Goal: Information Seeking & Learning: Get advice/opinions

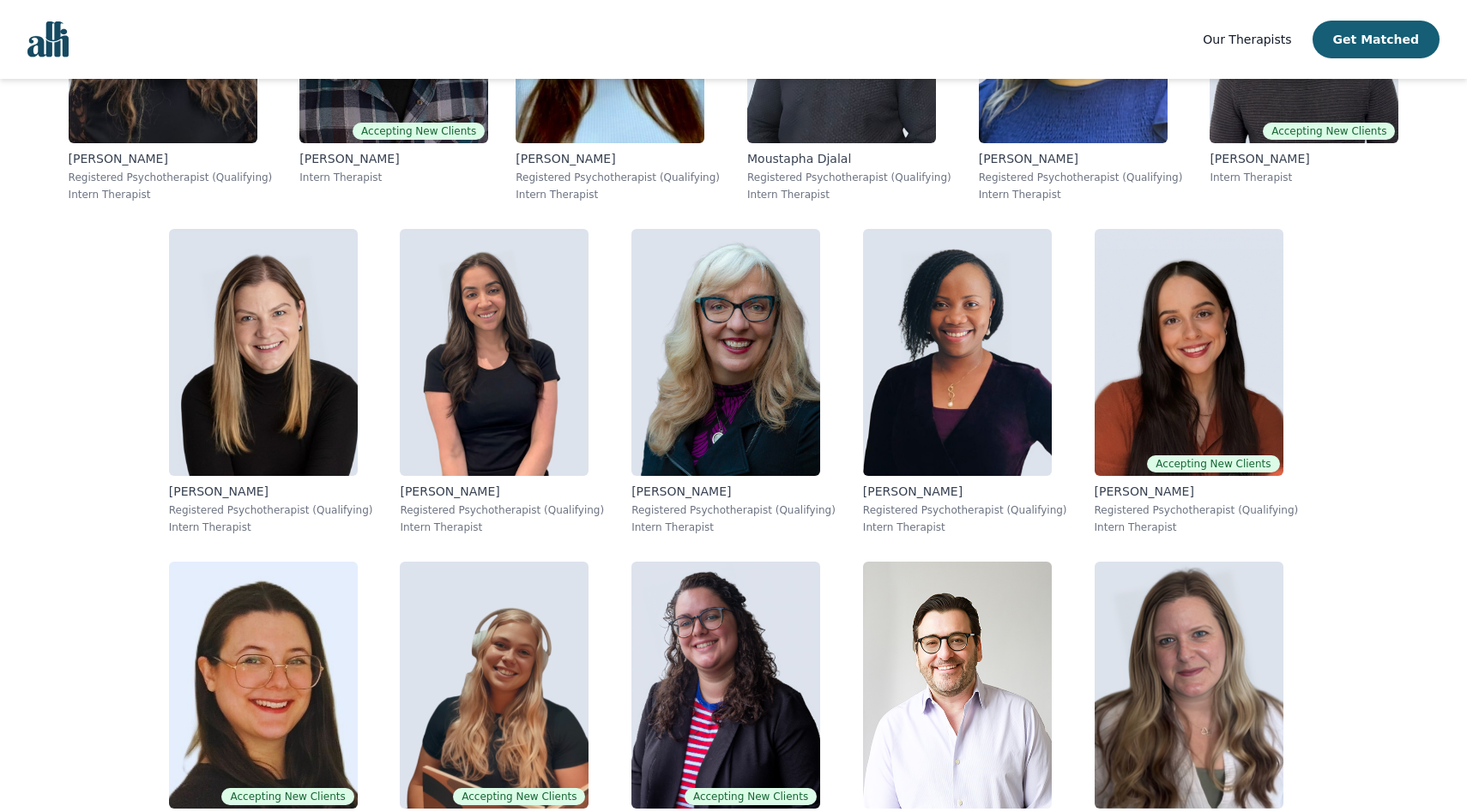
scroll to position [7555, 0]
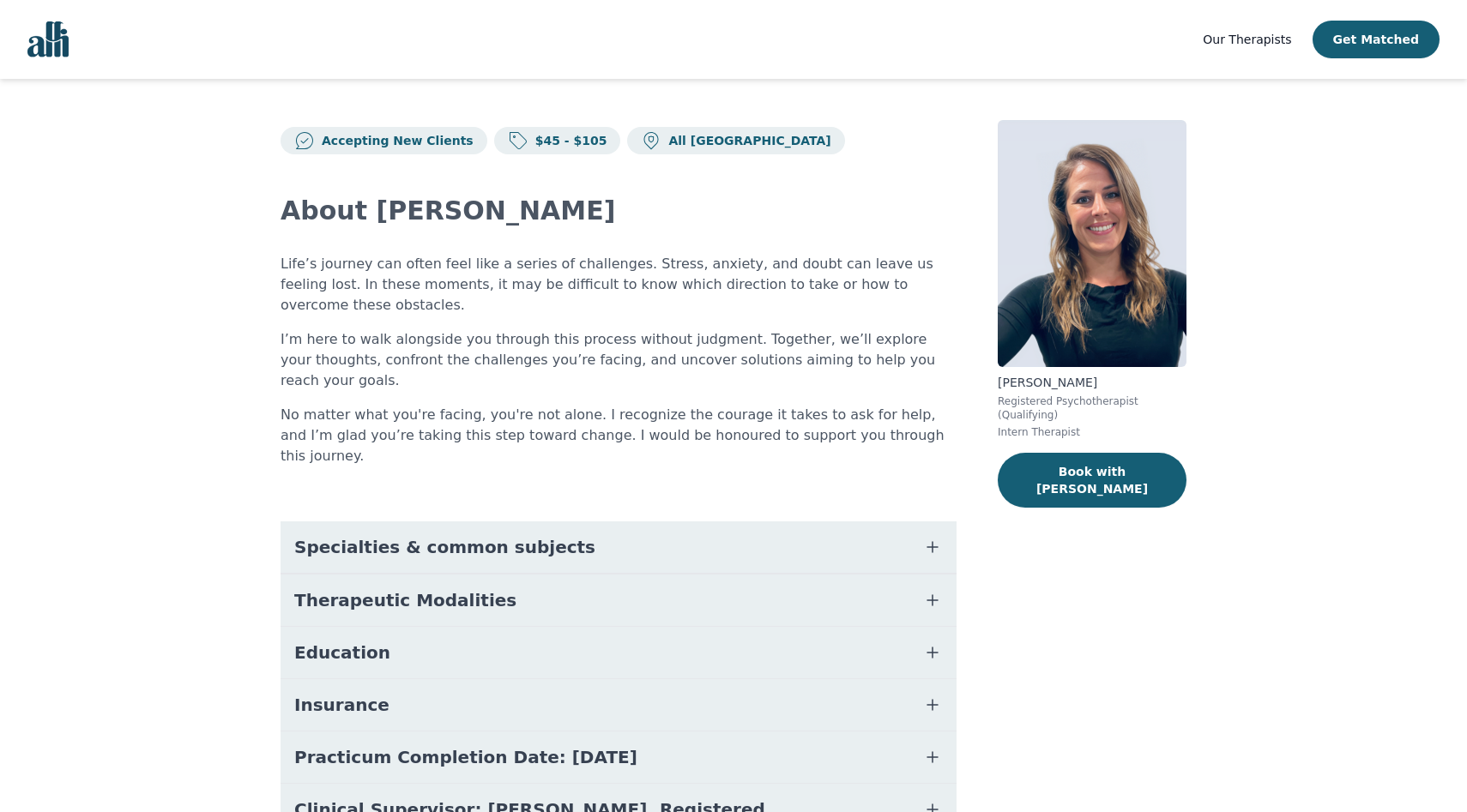
click at [591, 521] on button "Specialties & common subjects" at bounding box center [618, 547] width 676 height 52
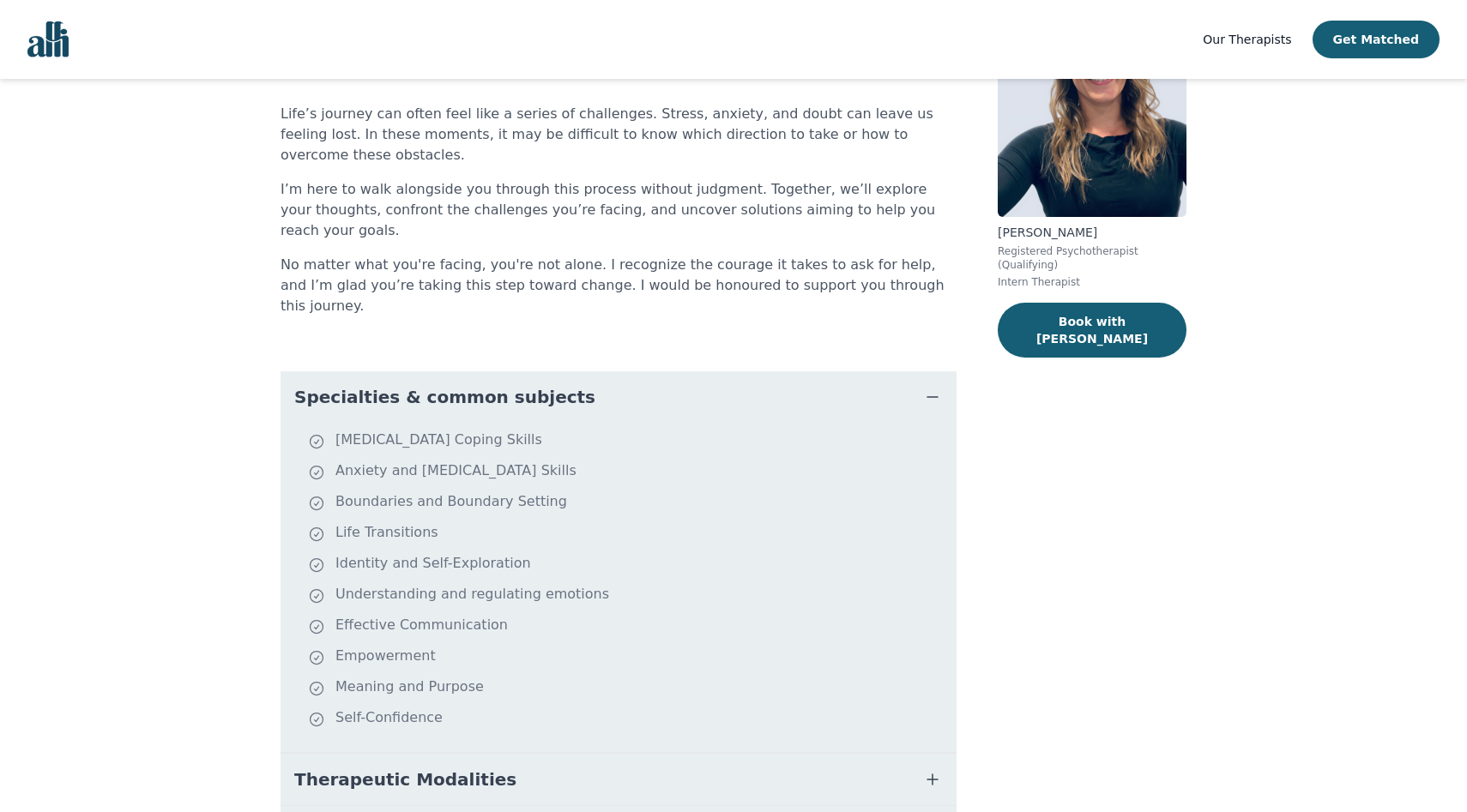
scroll to position [373, 0]
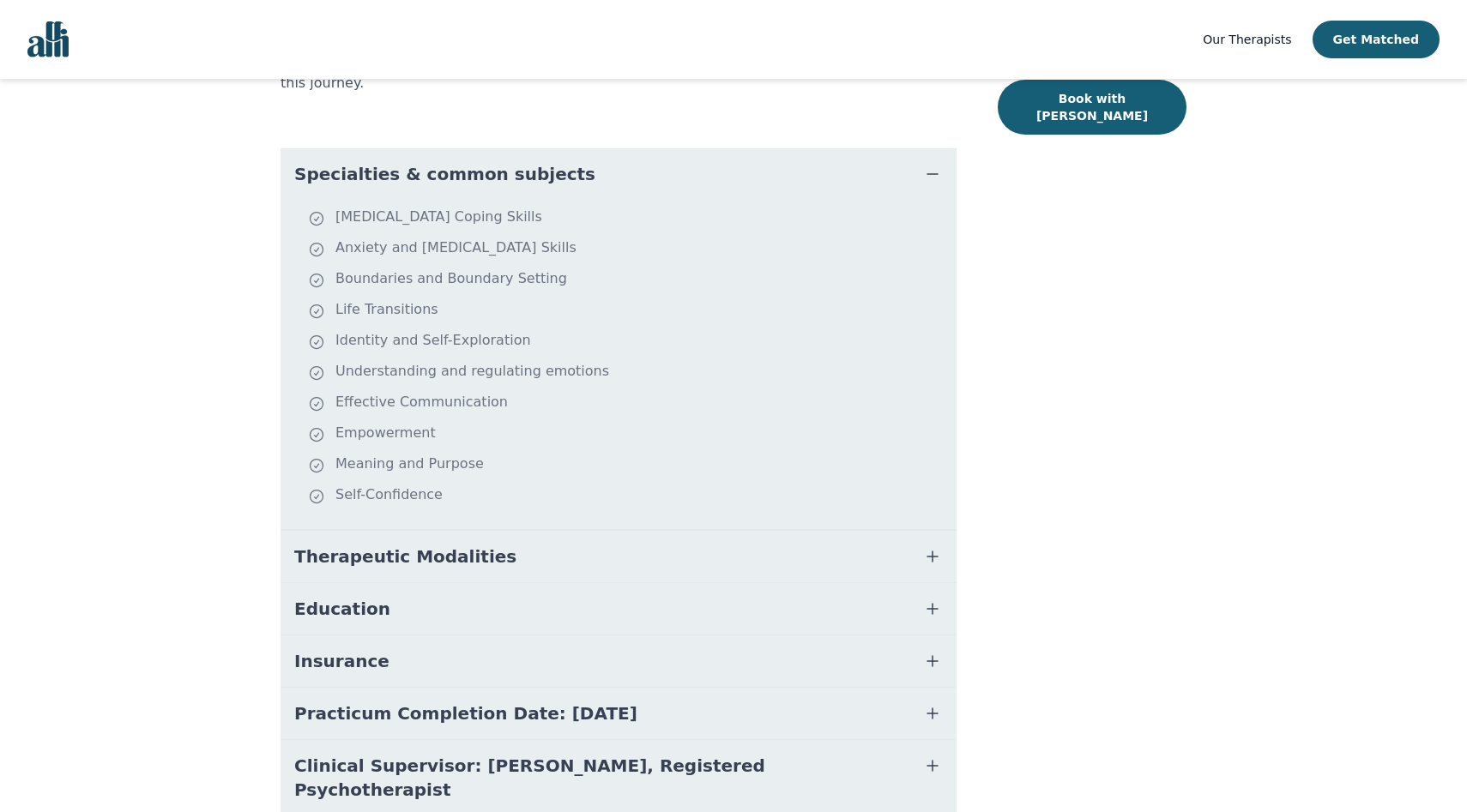
click at [528, 531] on button "Therapeutic Modalities" at bounding box center [618, 557] width 676 height 52
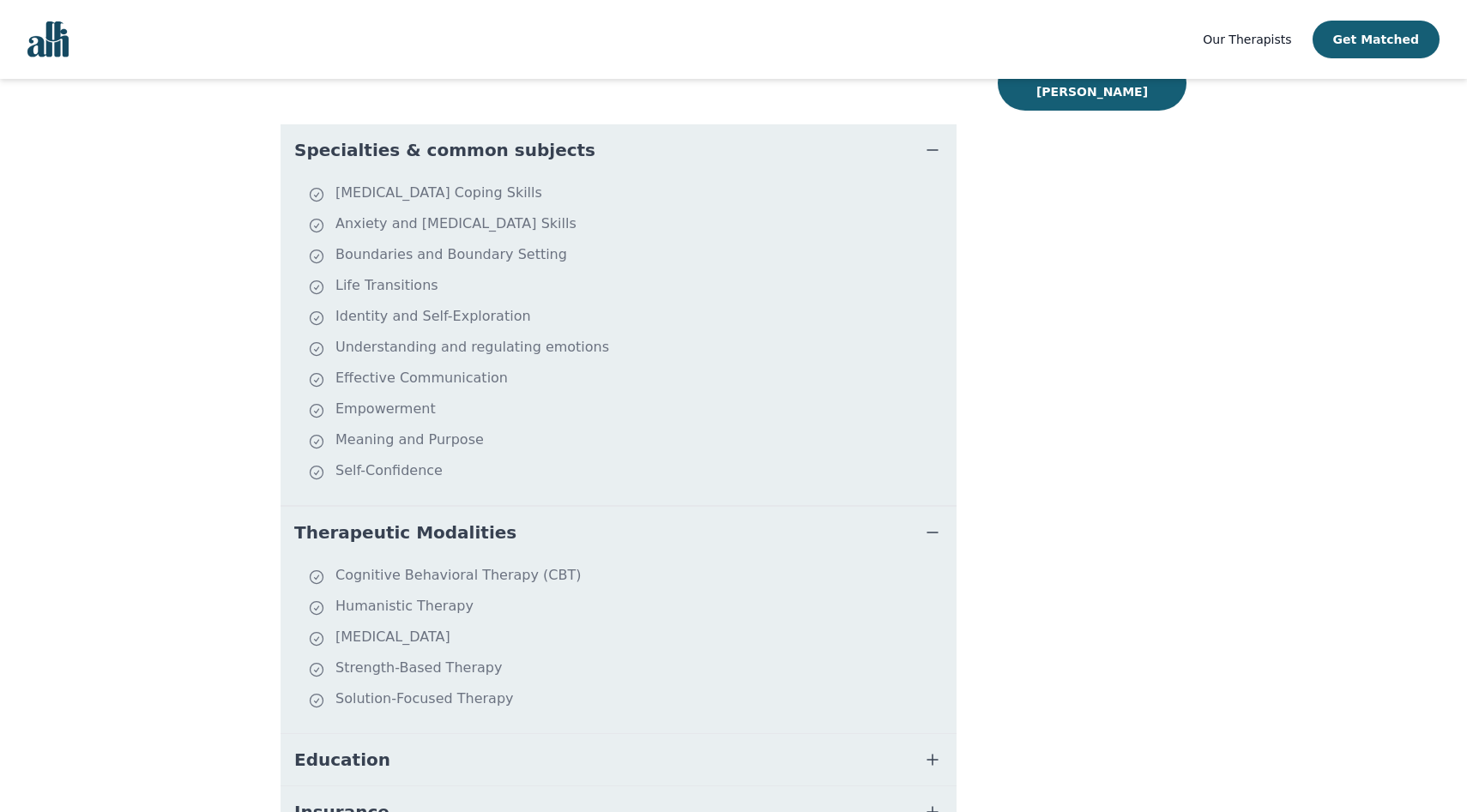
scroll to position [548, 0]
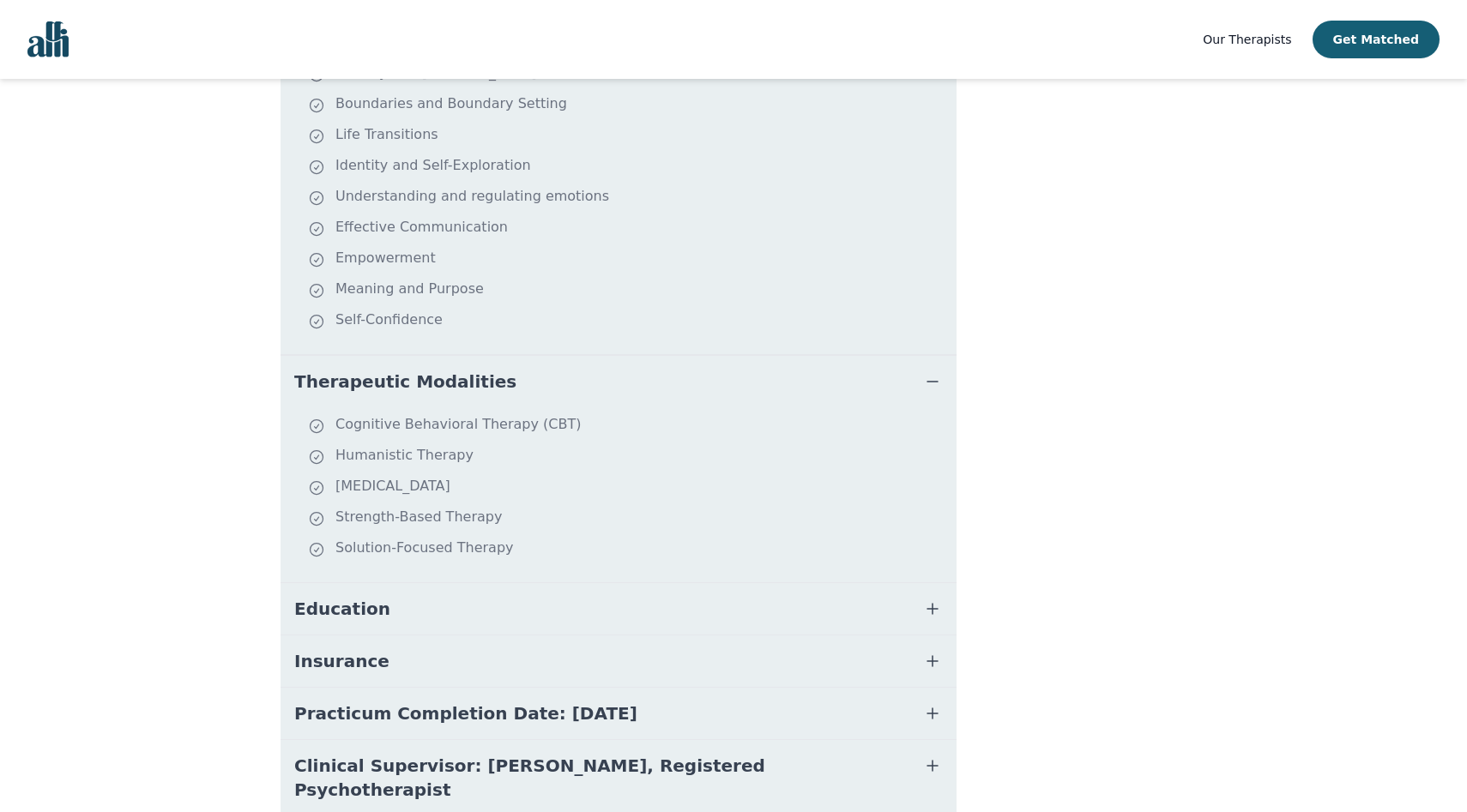
click at [467, 584] on button "Education" at bounding box center [618, 609] width 676 height 52
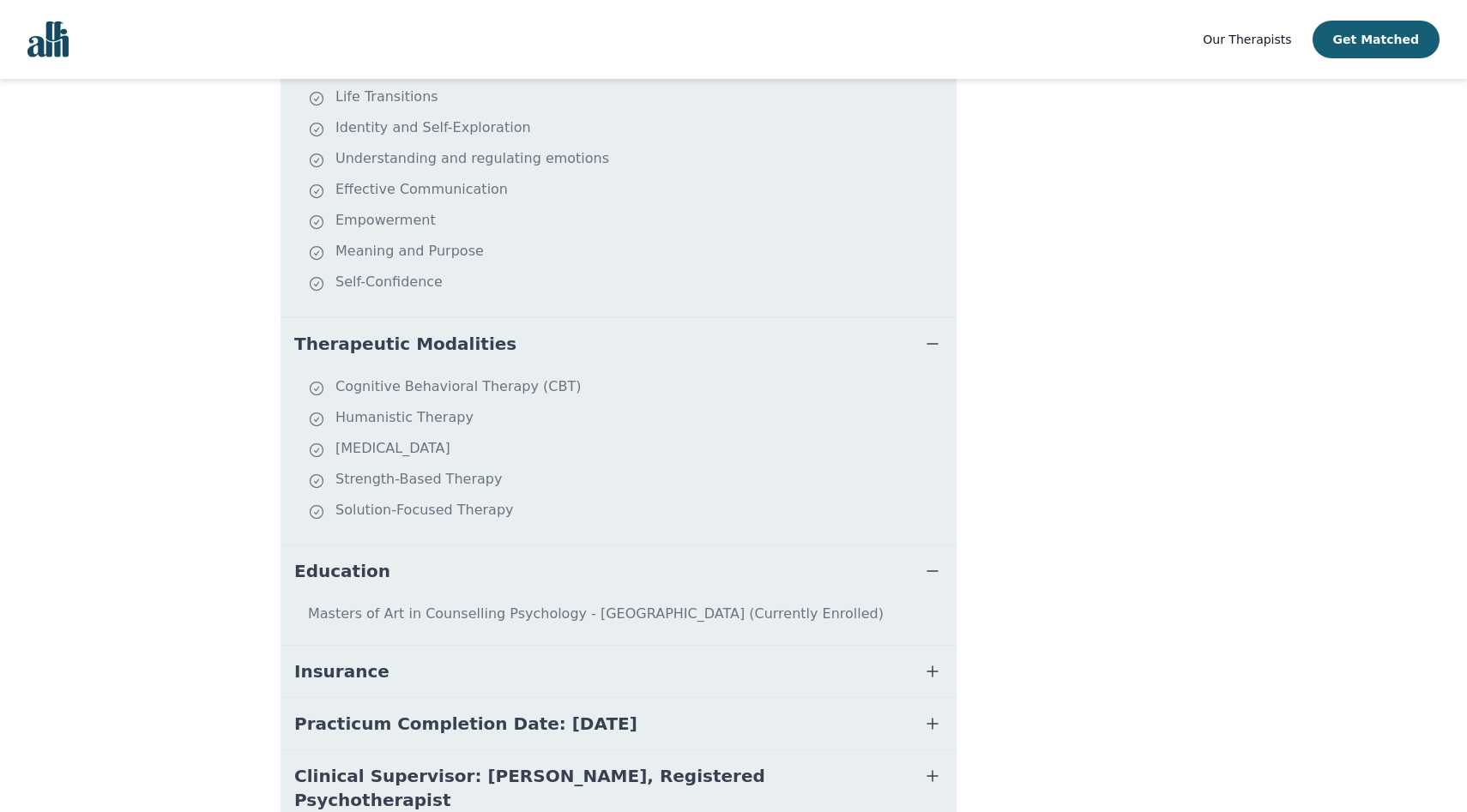
scroll to position [596, 0]
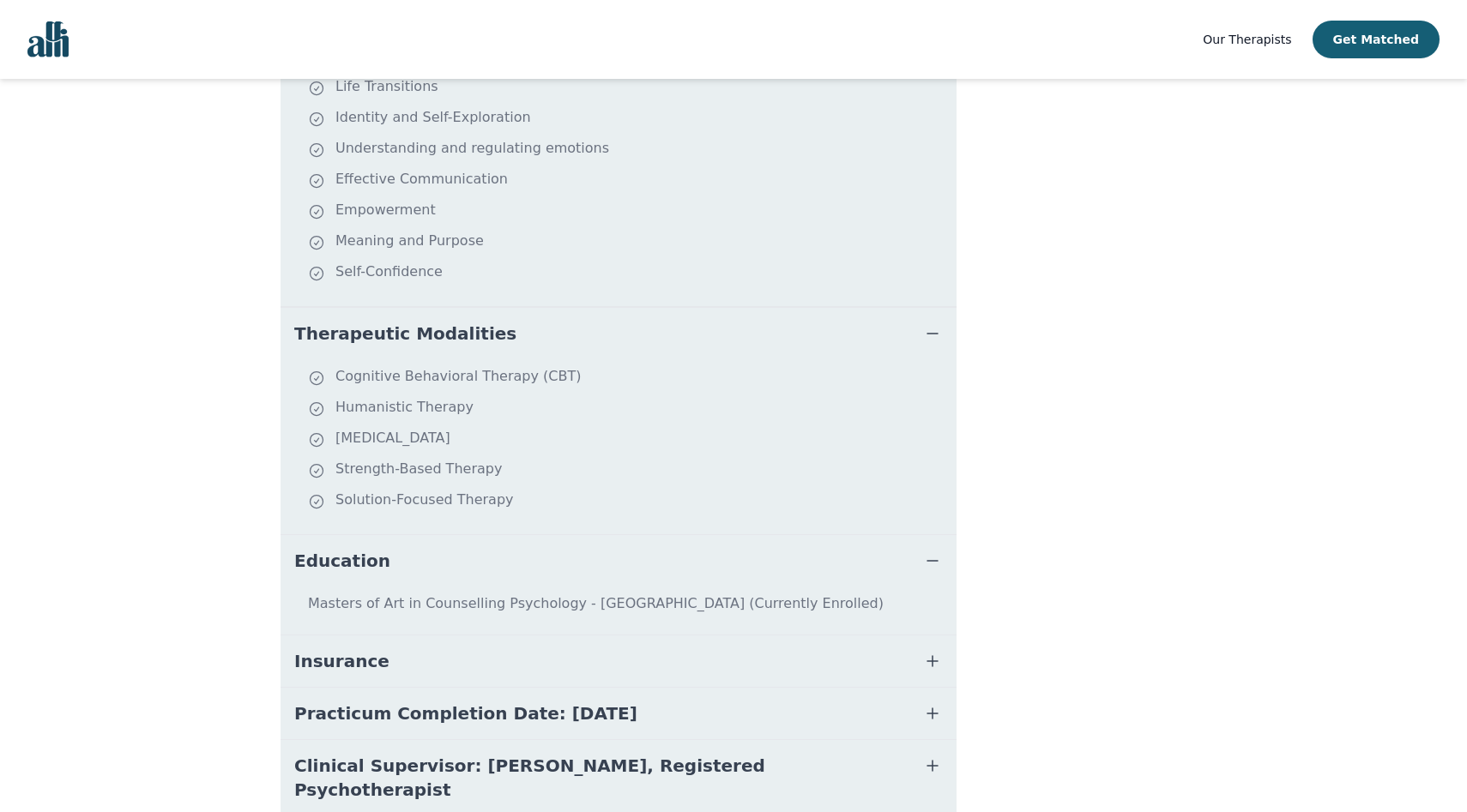
click at [444, 635] on button "Insurance" at bounding box center [618, 661] width 676 height 52
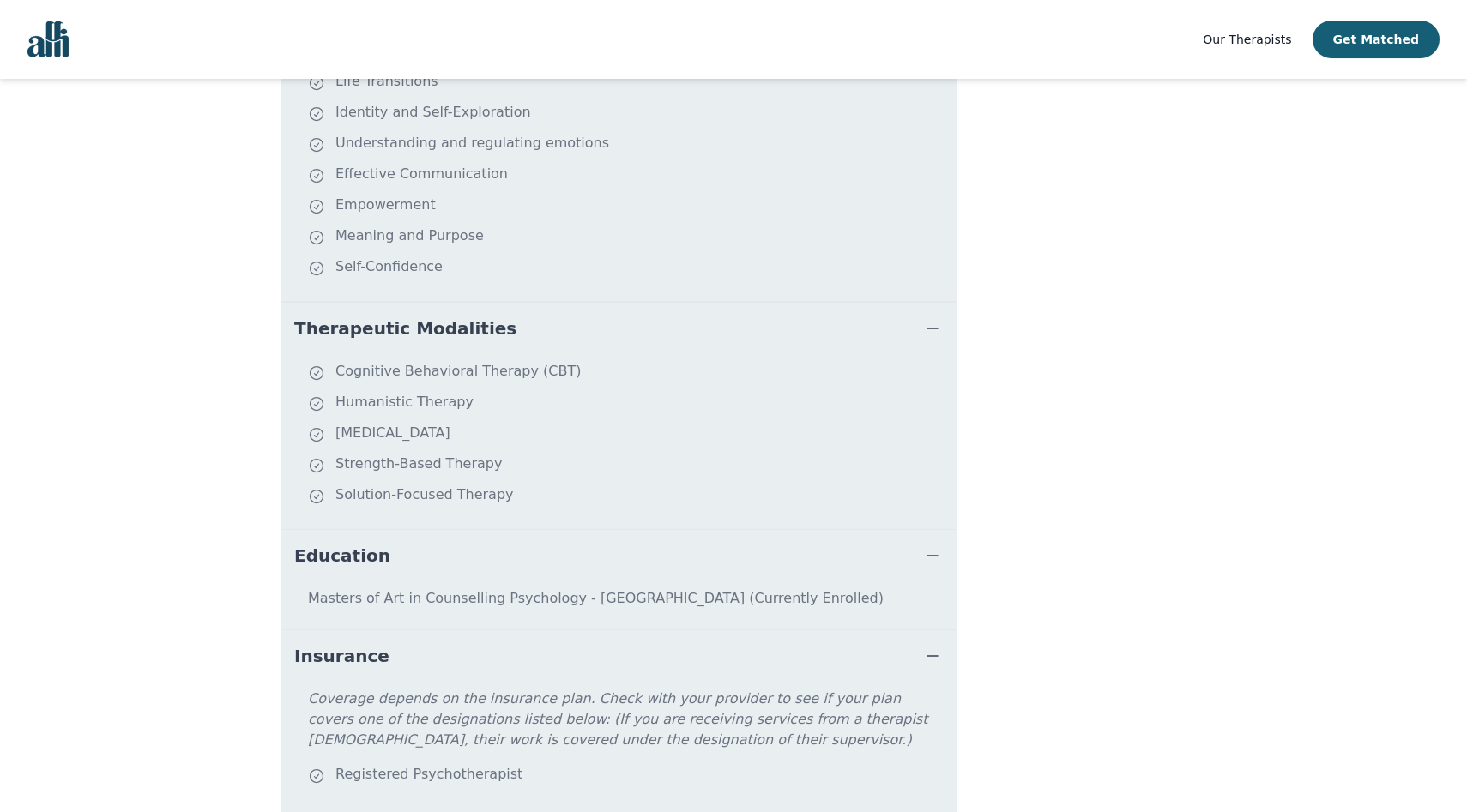
scroll to position [723, 0]
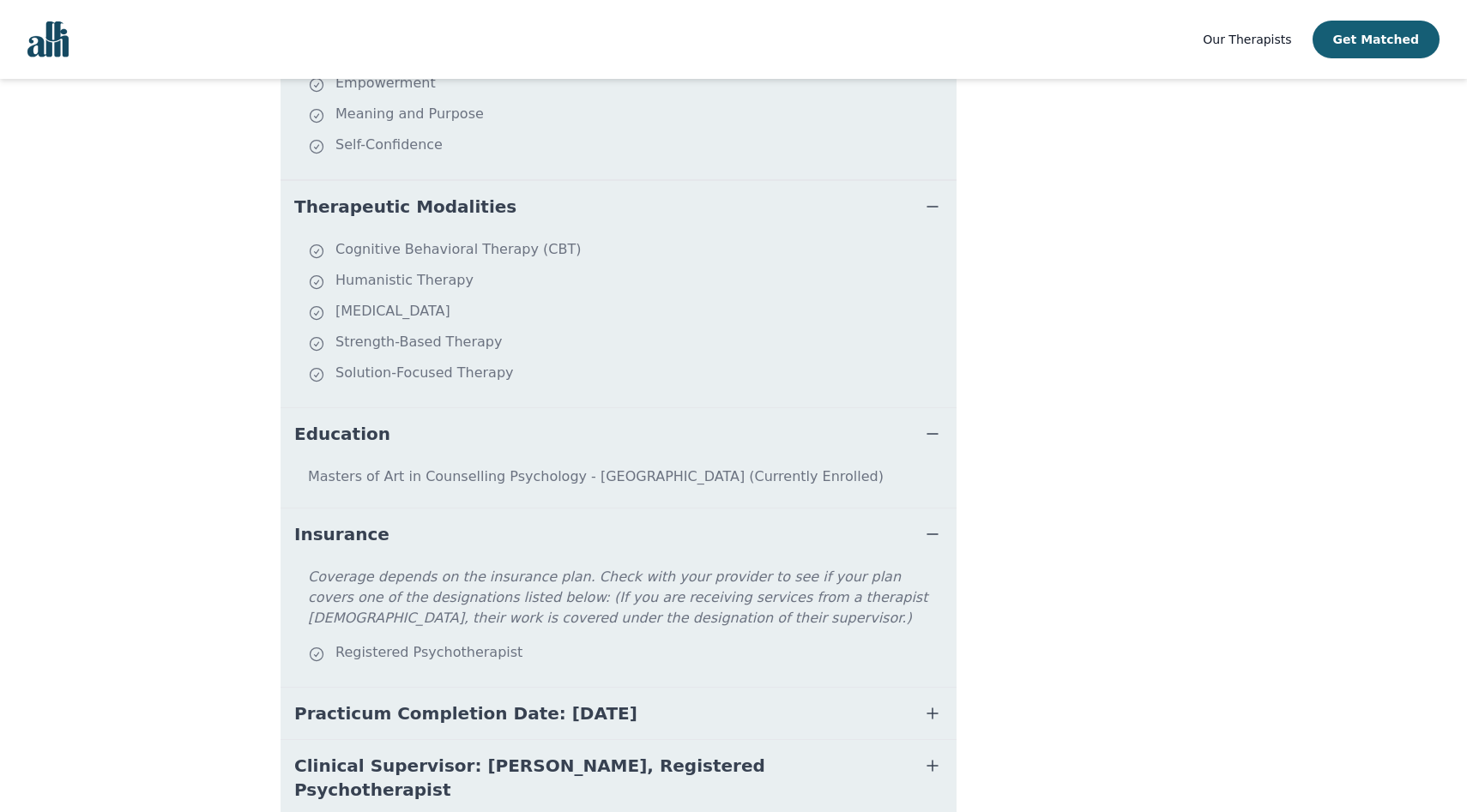
click at [519, 702] on span "Practicum Completion Date: [DATE]" at bounding box center [465, 713] width 343 height 24
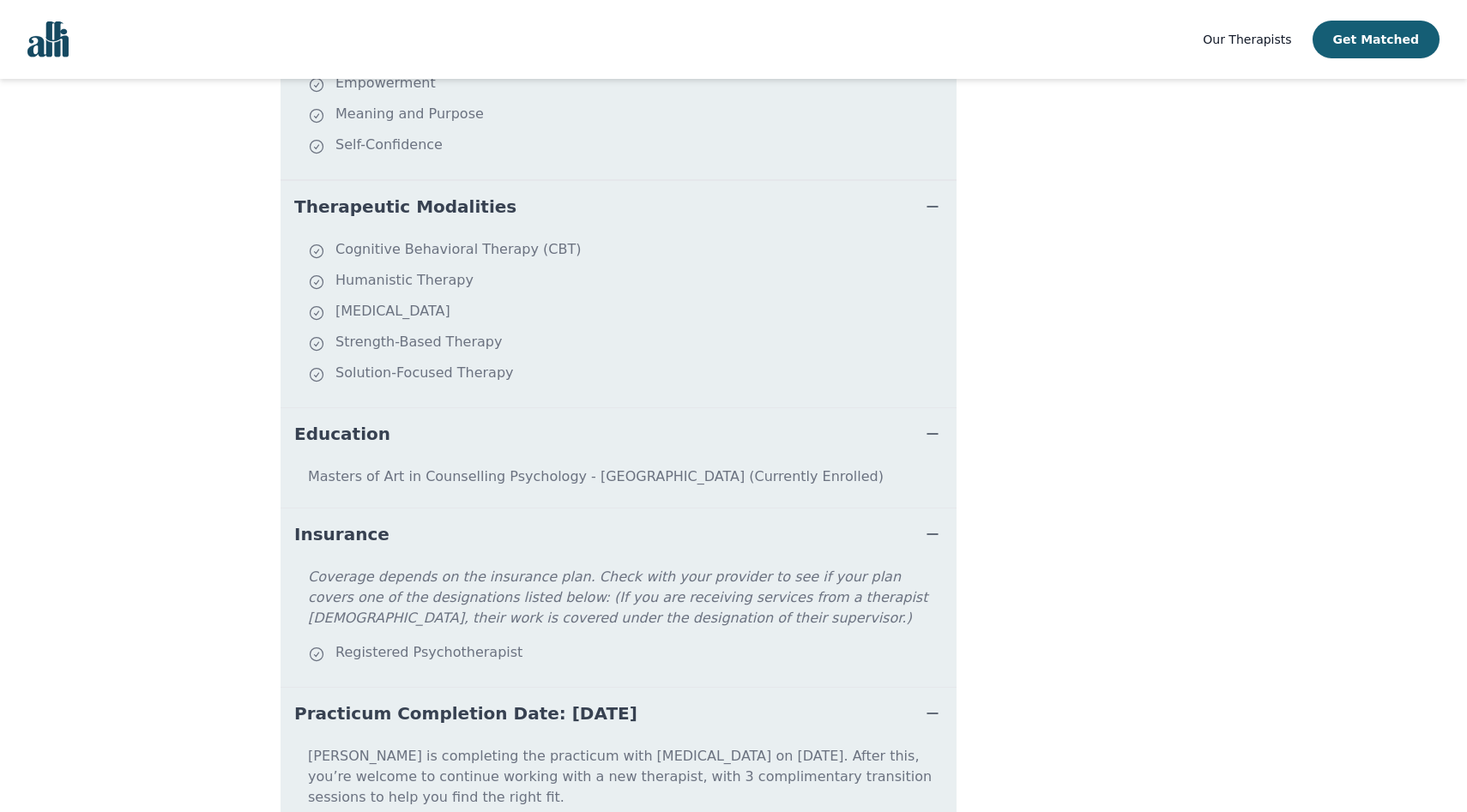
scroll to position [792, 0]
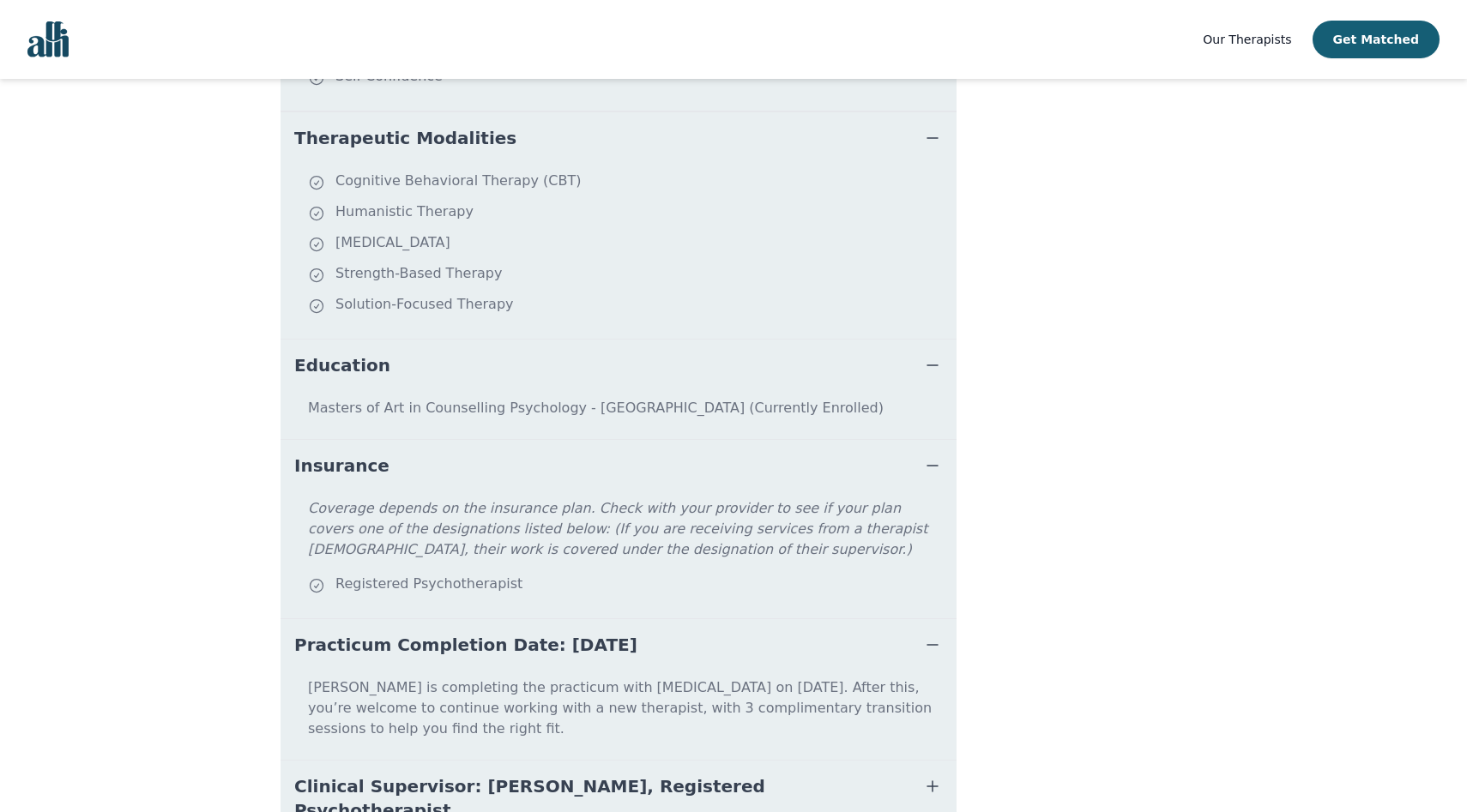
click at [528, 775] on span "Clinical Supervisor: [PERSON_NAME], Registered Psychotherapist" at bounding box center [597, 799] width 608 height 48
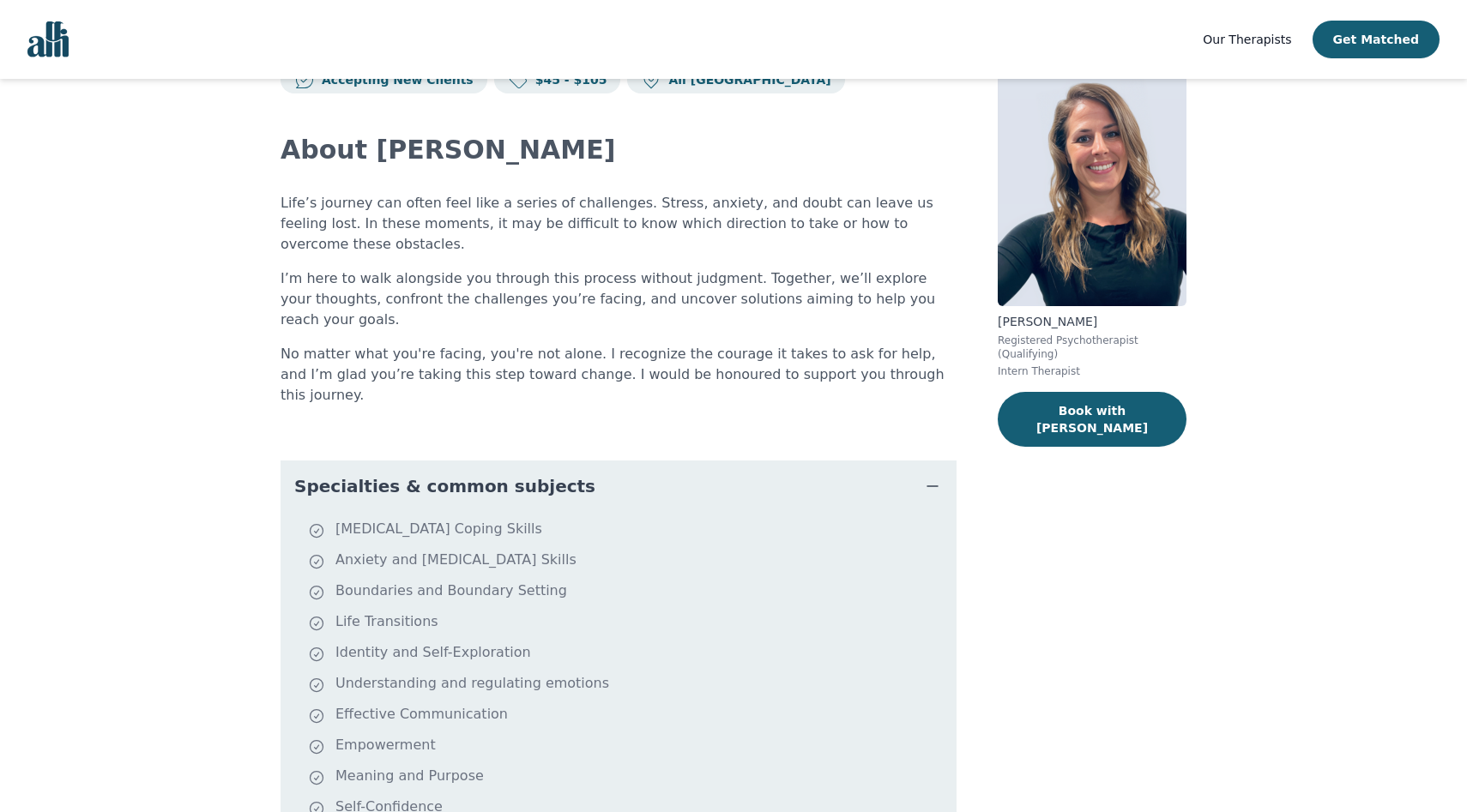
scroll to position [0, 0]
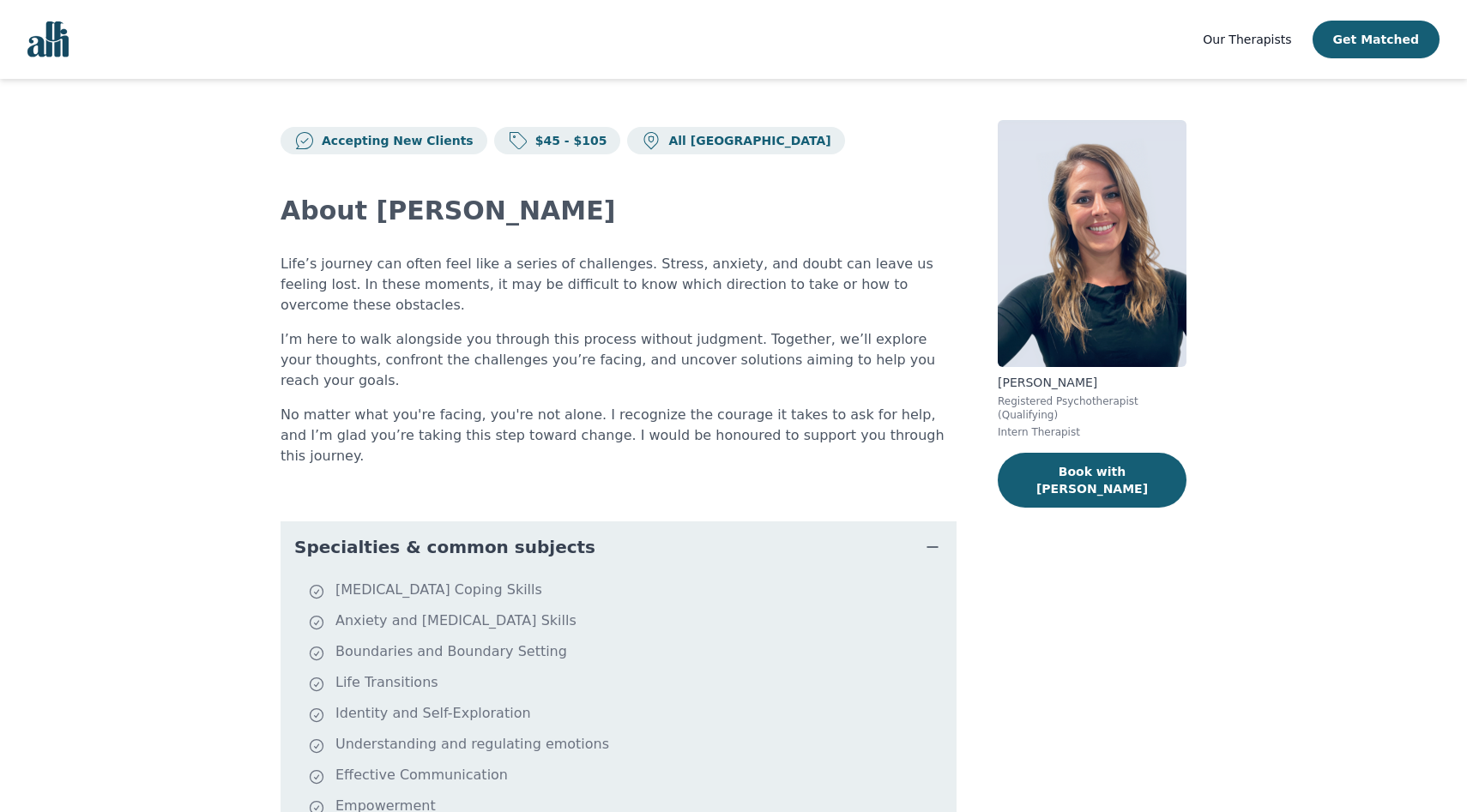
click at [1242, 49] on link "Our Therapists" at bounding box center [1247, 38] width 88 height 20
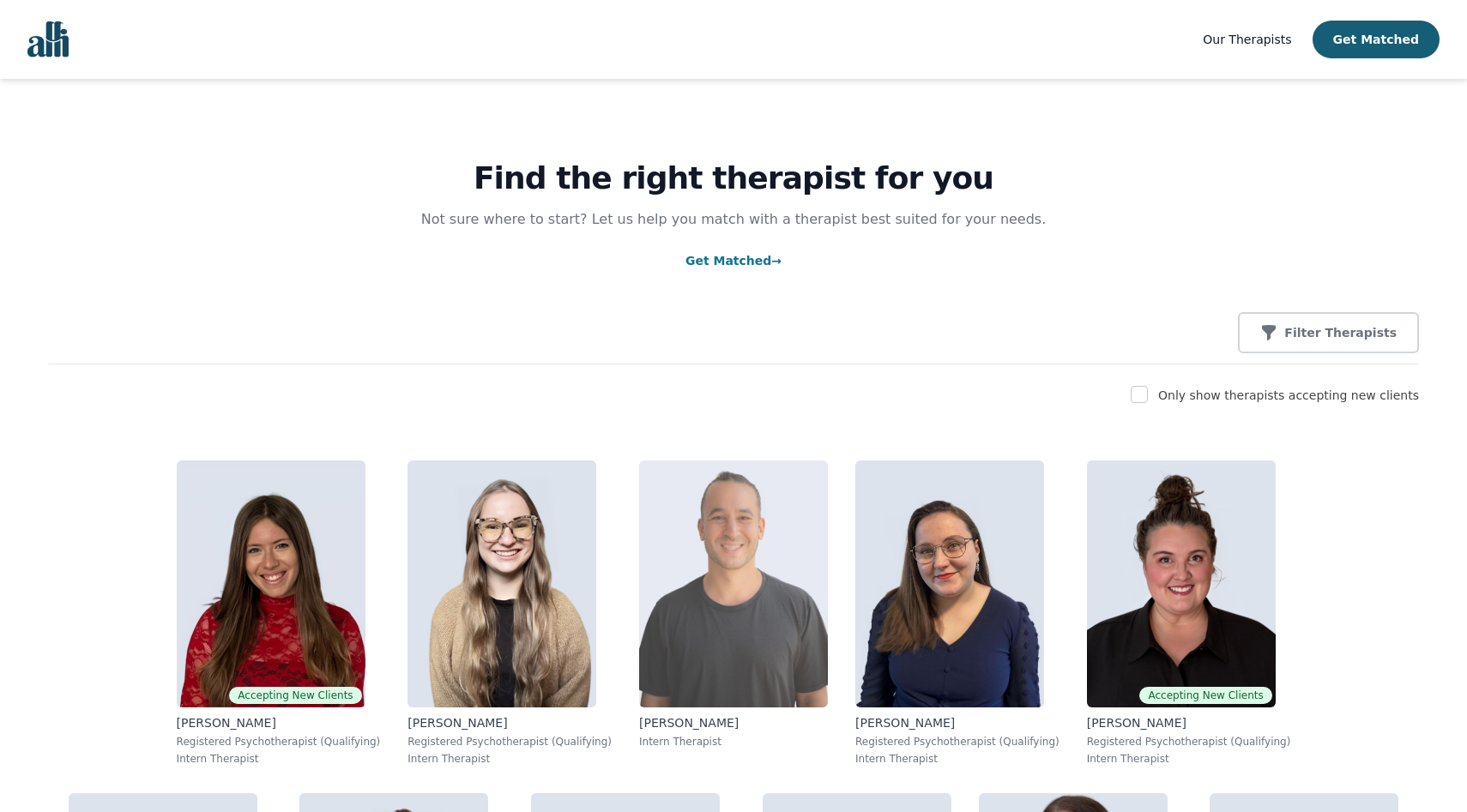
click at [642, 549] on img at bounding box center [734, 584] width 189 height 247
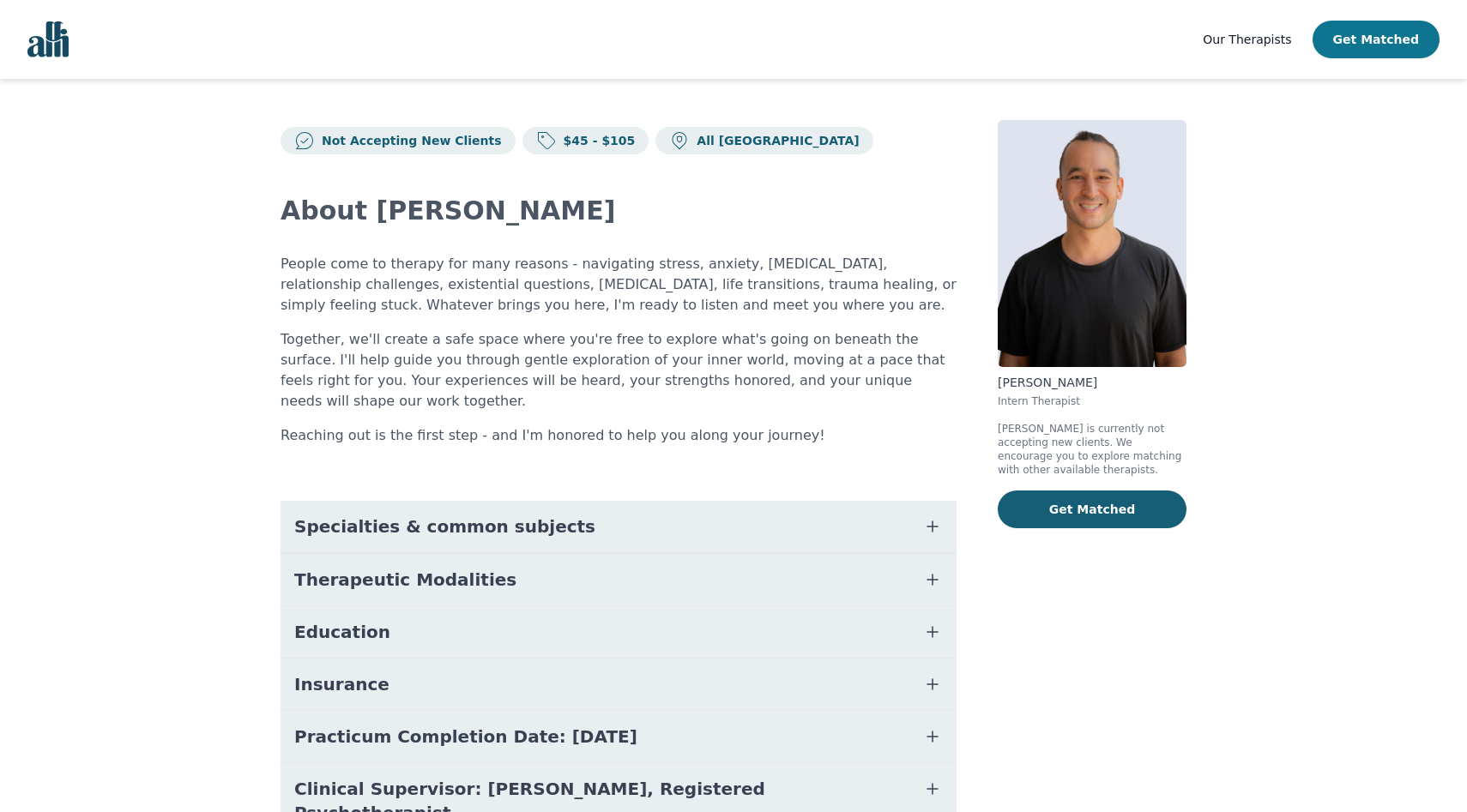
click at [1366, 43] on button "Get Matched" at bounding box center [1376, 38] width 127 height 37
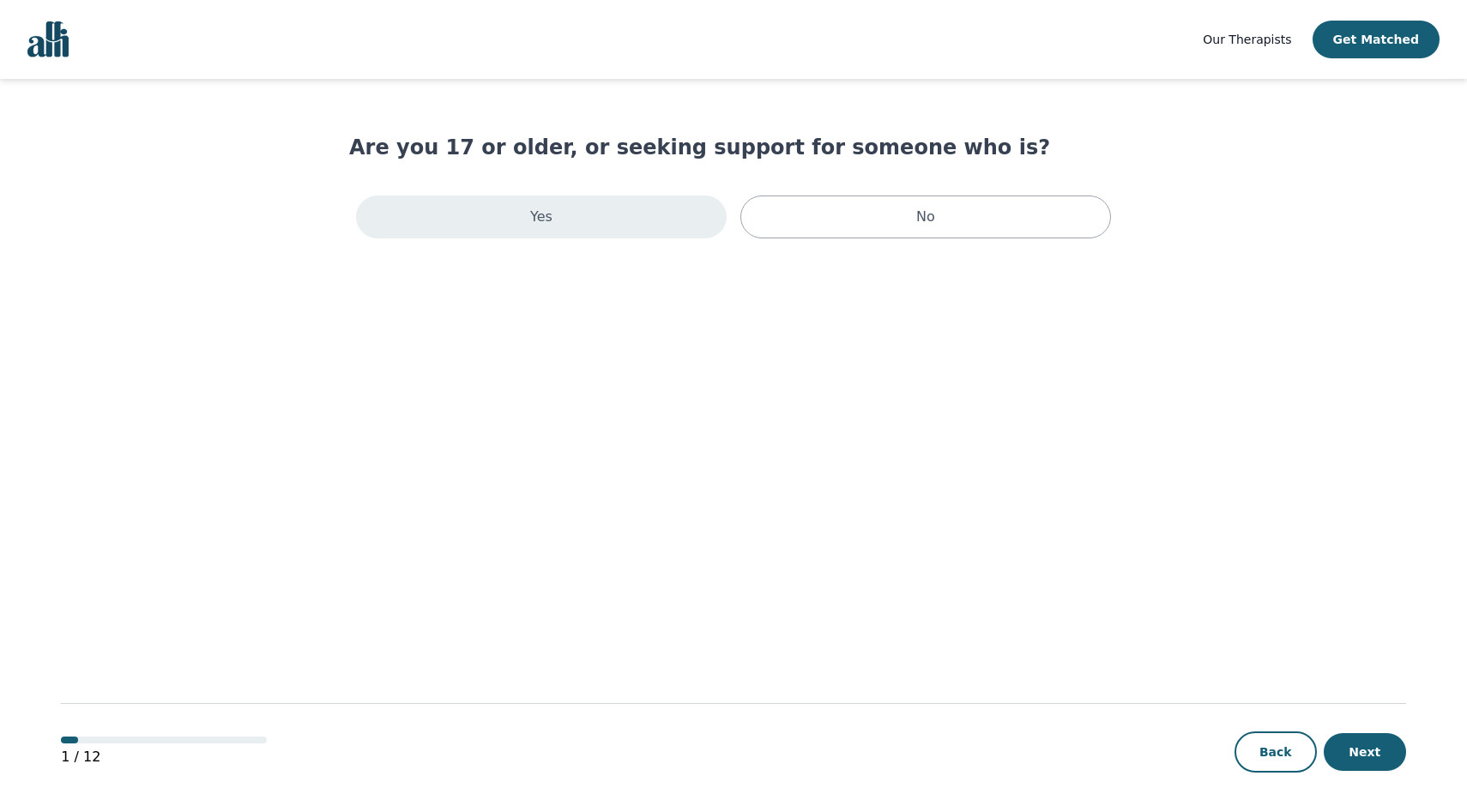
click at [572, 229] on div "Yes" at bounding box center [541, 217] width 371 height 43
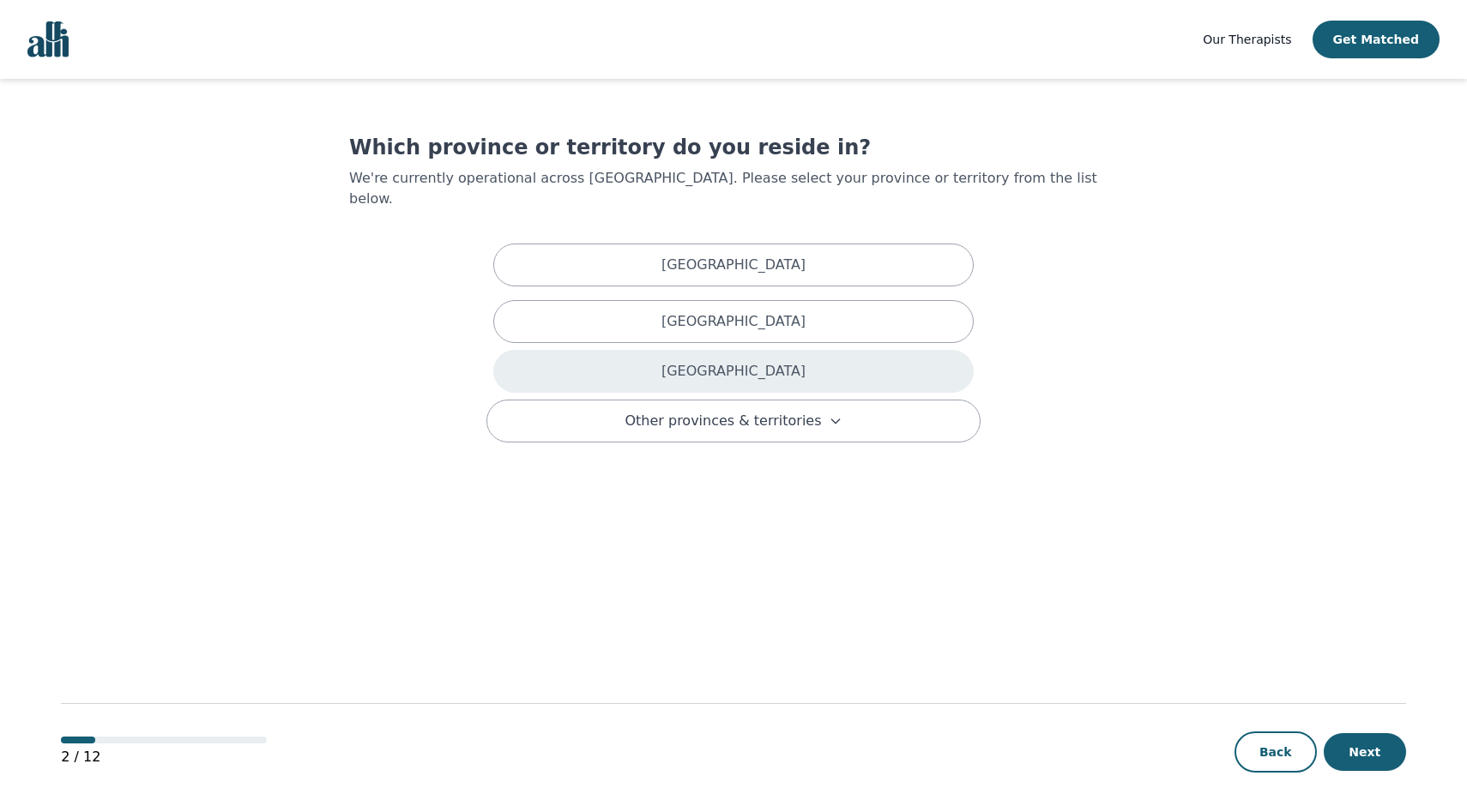
click at [594, 356] on div "[GEOGRAPHIC_DATA]" at bounding box center [734, 371] width 480 height 43
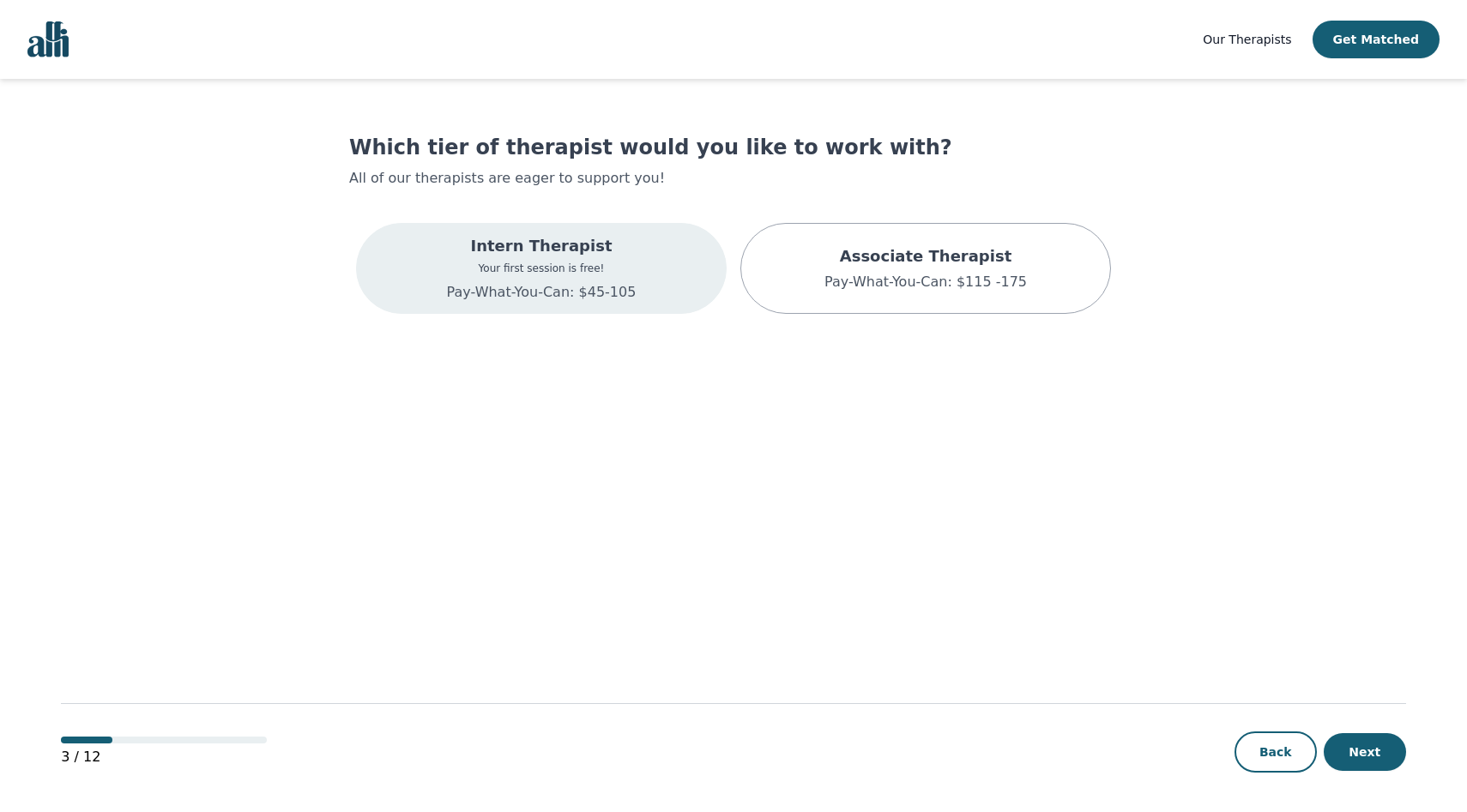
click at [521, 282] on p "Pay-What-You-Can: $45-105" at bounding box center [541, 292] width 189 height 20
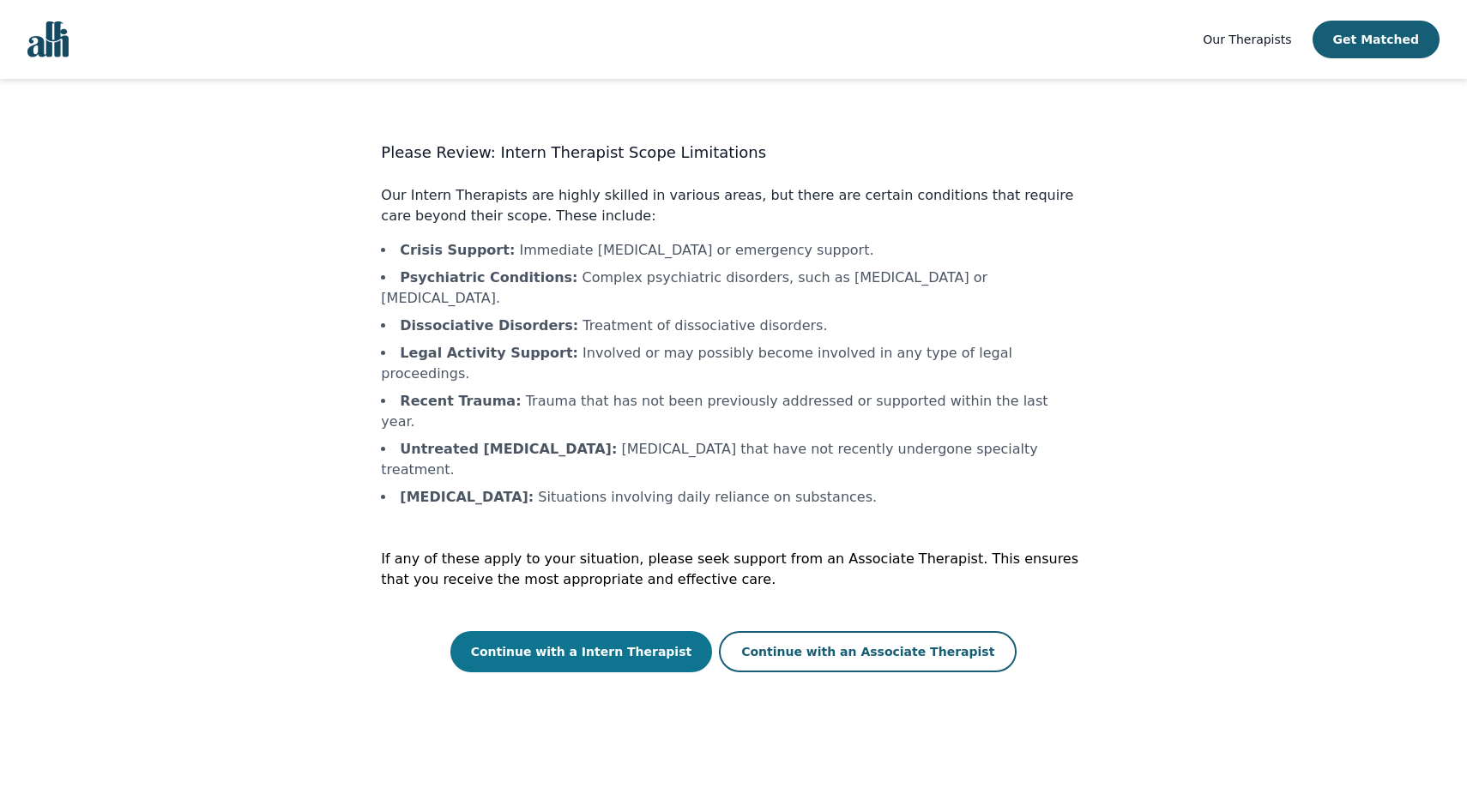
click at [632, 632] on button "Continue with a Intern Therapist" at bounding box center [581, 652] width 262 height 41
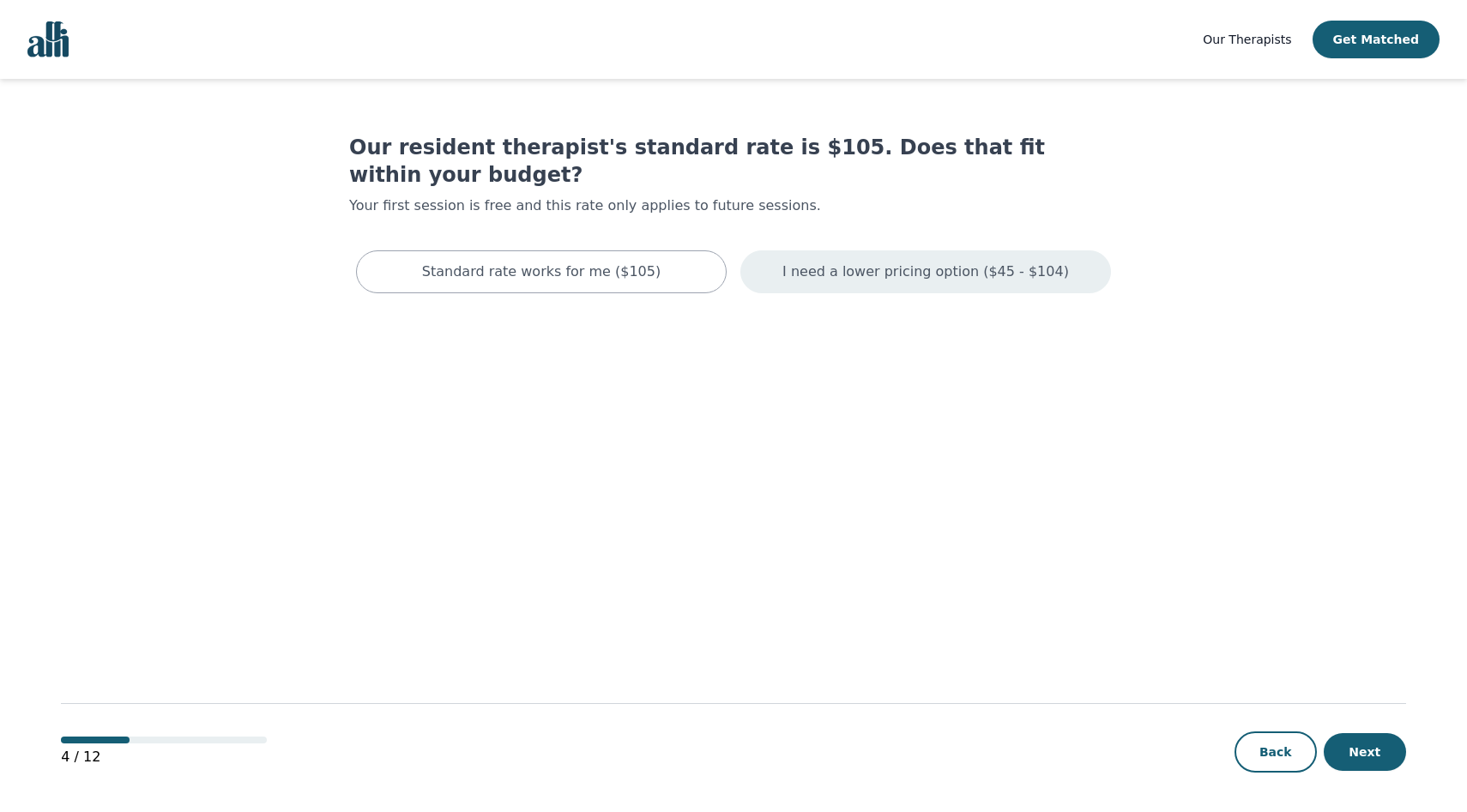
click at [948, 255] on div "I need a lower pricing option ($45 - $104)" at bounding box center [926, 272] width 371 height 43
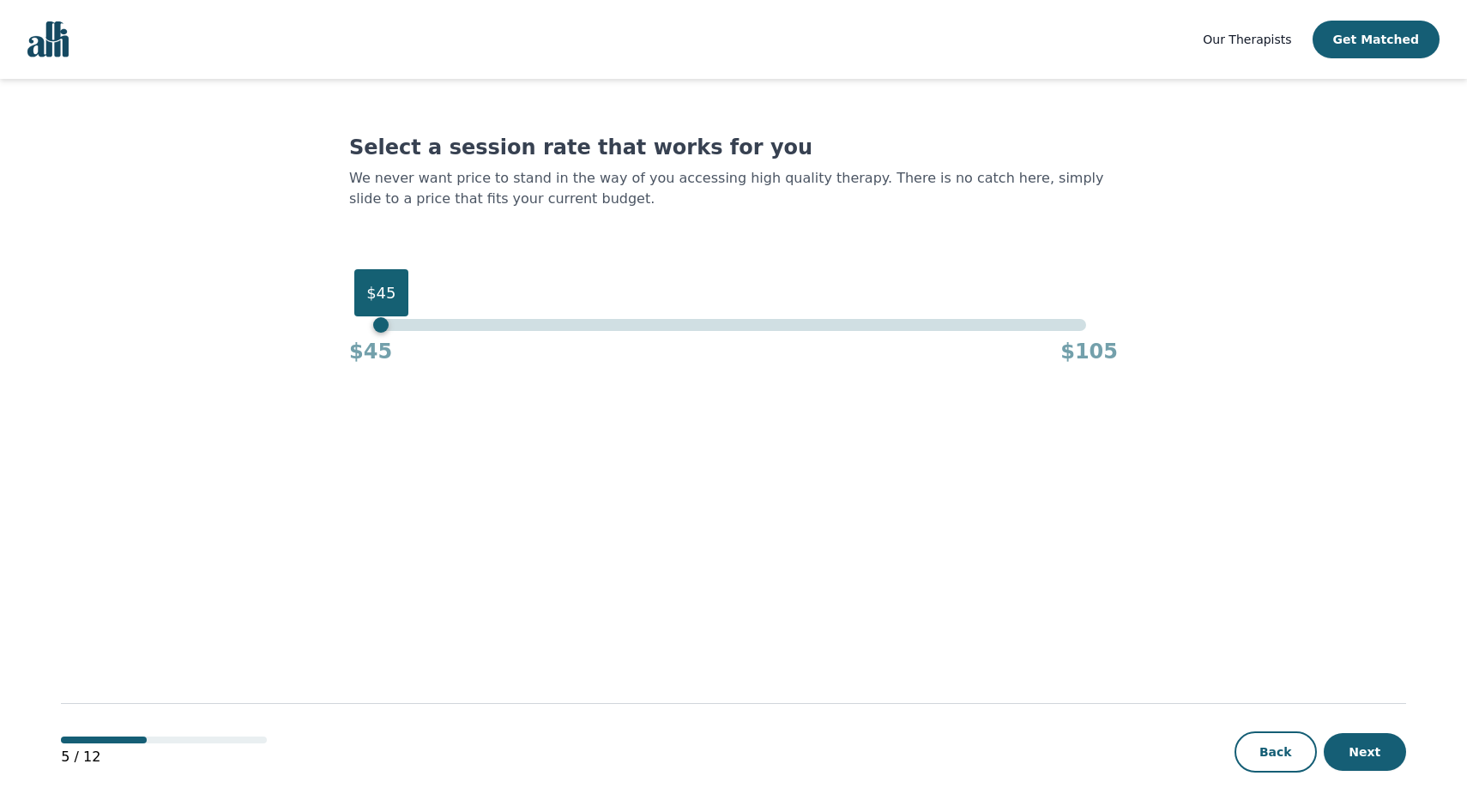
drag, startPoint x: 1088, startPoint y: 328, endPoint x: 298, endPoint y: 340, distance: 790.1
click at [300, 340] on main "Select a session rate that works for you We never want price to stand in the wa…" at bounding box center [733, 446] width 1345 height 735
click at [1369, 765] on button "Next" at bounding box center [1365, 752] width 83 height 37
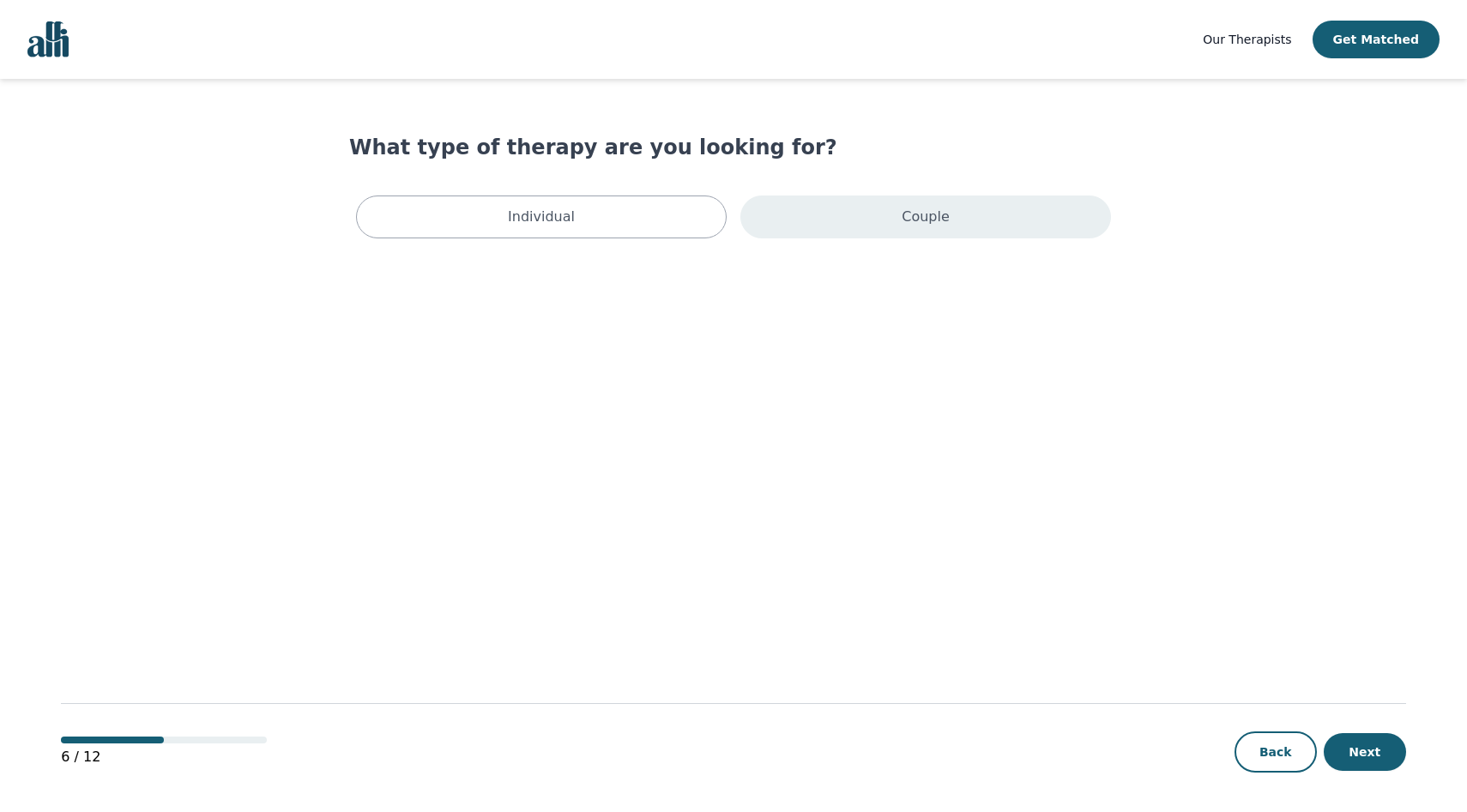
click at [851, 213] on div "Couple" at bounding box center [926, 217] width 371 height 43
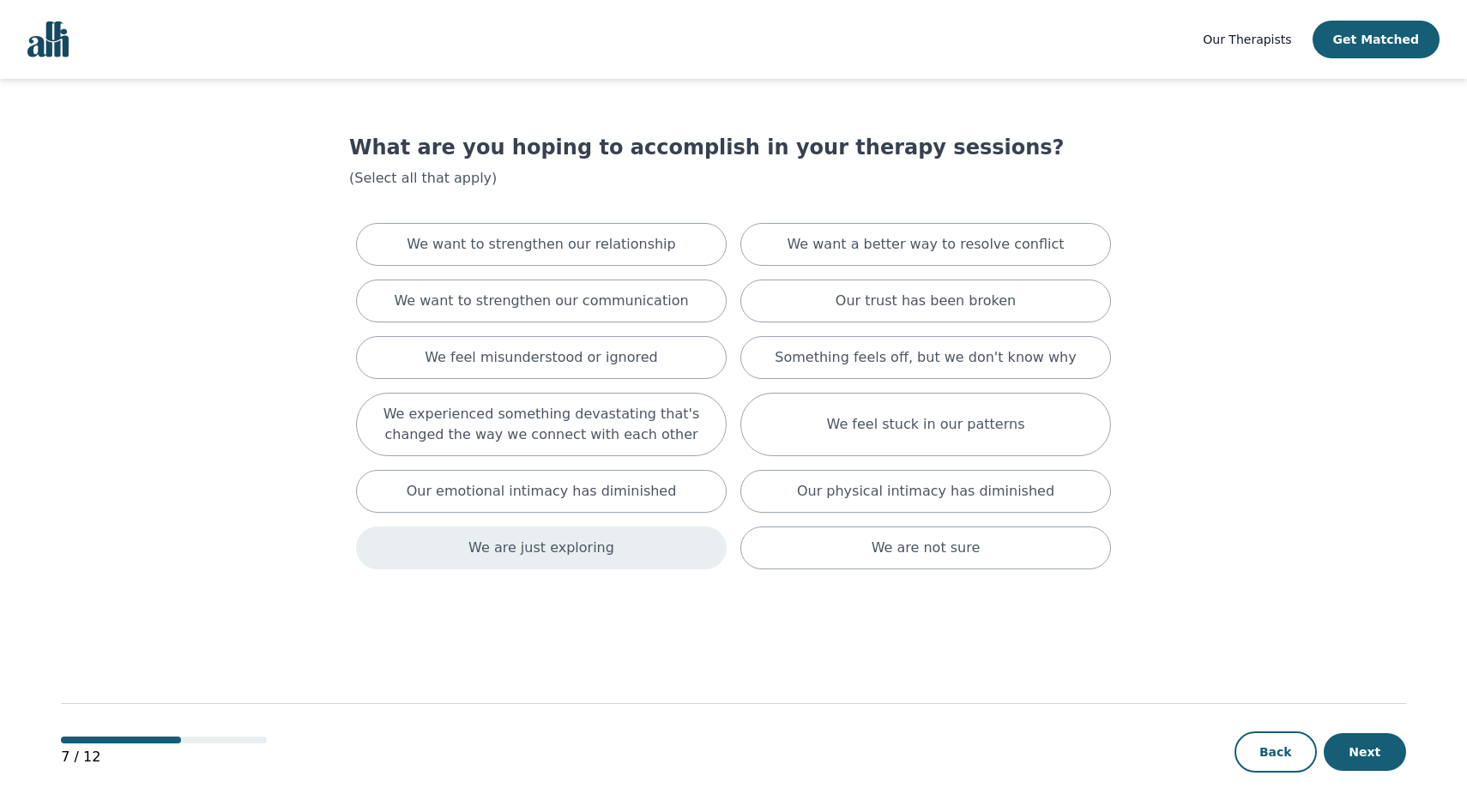
click at [585, 552] on p "We are just exploring" at bounding box center [541, 547] width 146 height 20
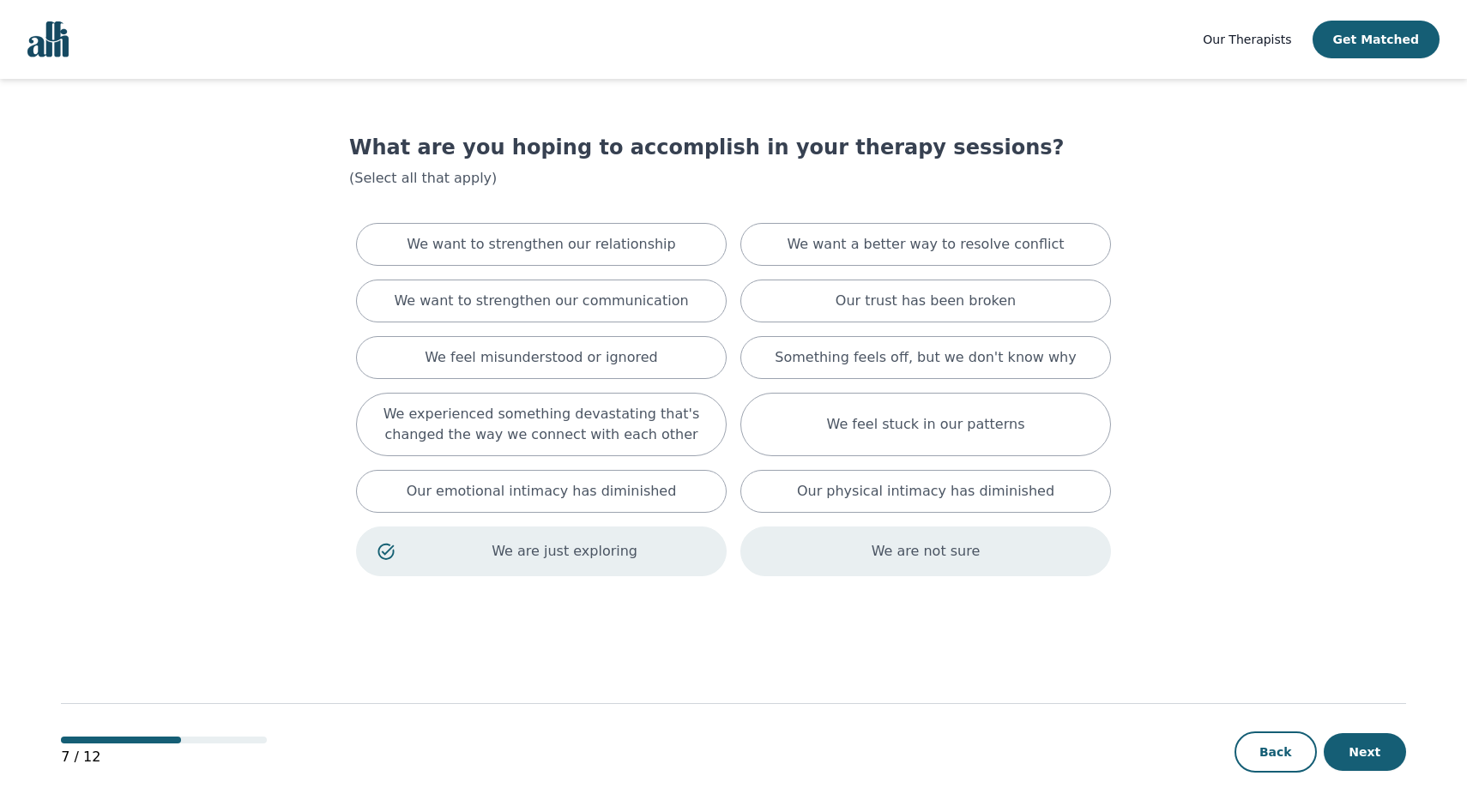
click at [915, 549] on p "We are not sure" at bounding box center [926, 551] width 108 height 20
click at [1355, 756] on button "Next" at bounding box center [1365, 752] width 83 height 37
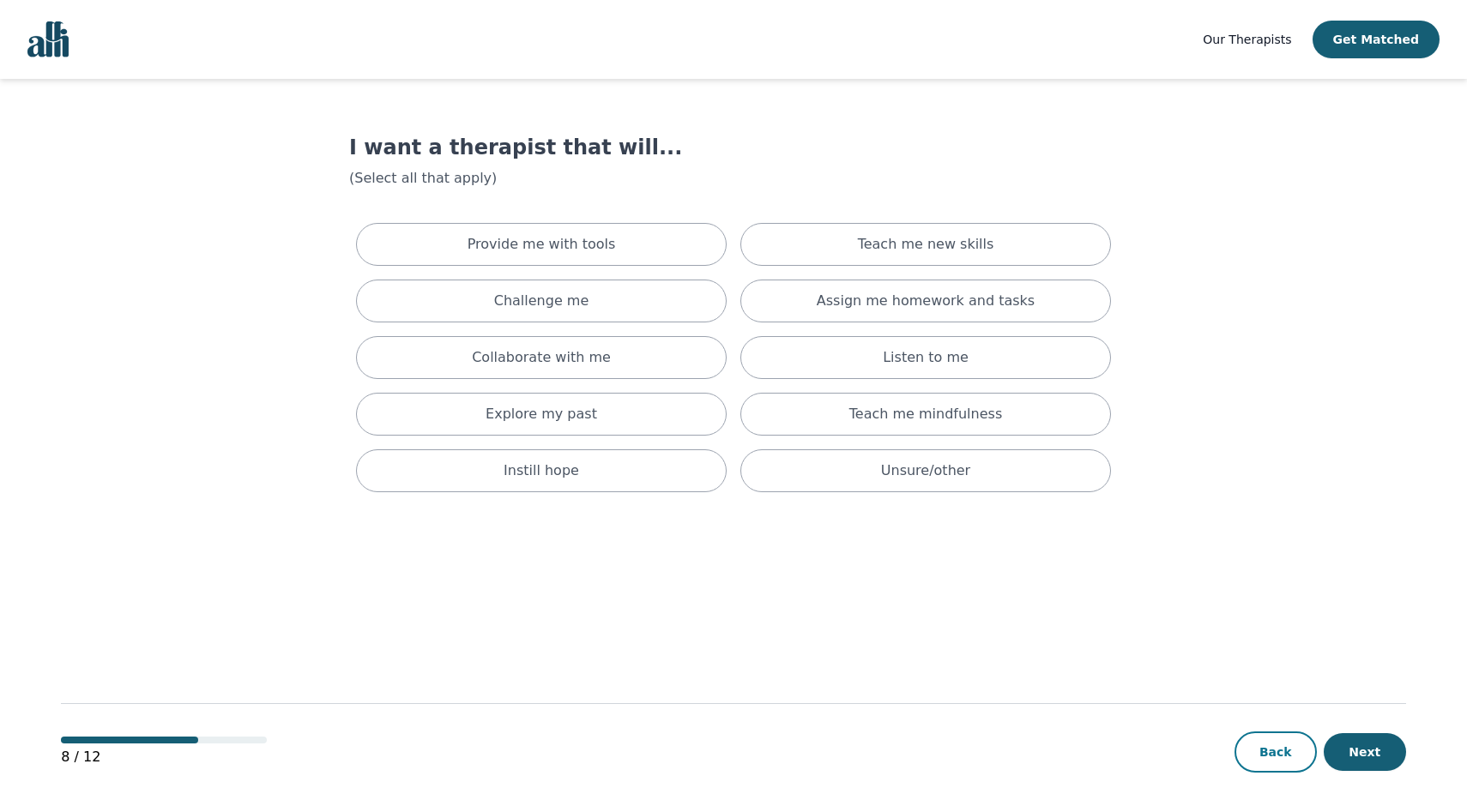
click at [1269, 762] on button "Back" at bounding box center [1276, 752] width 83 height 41
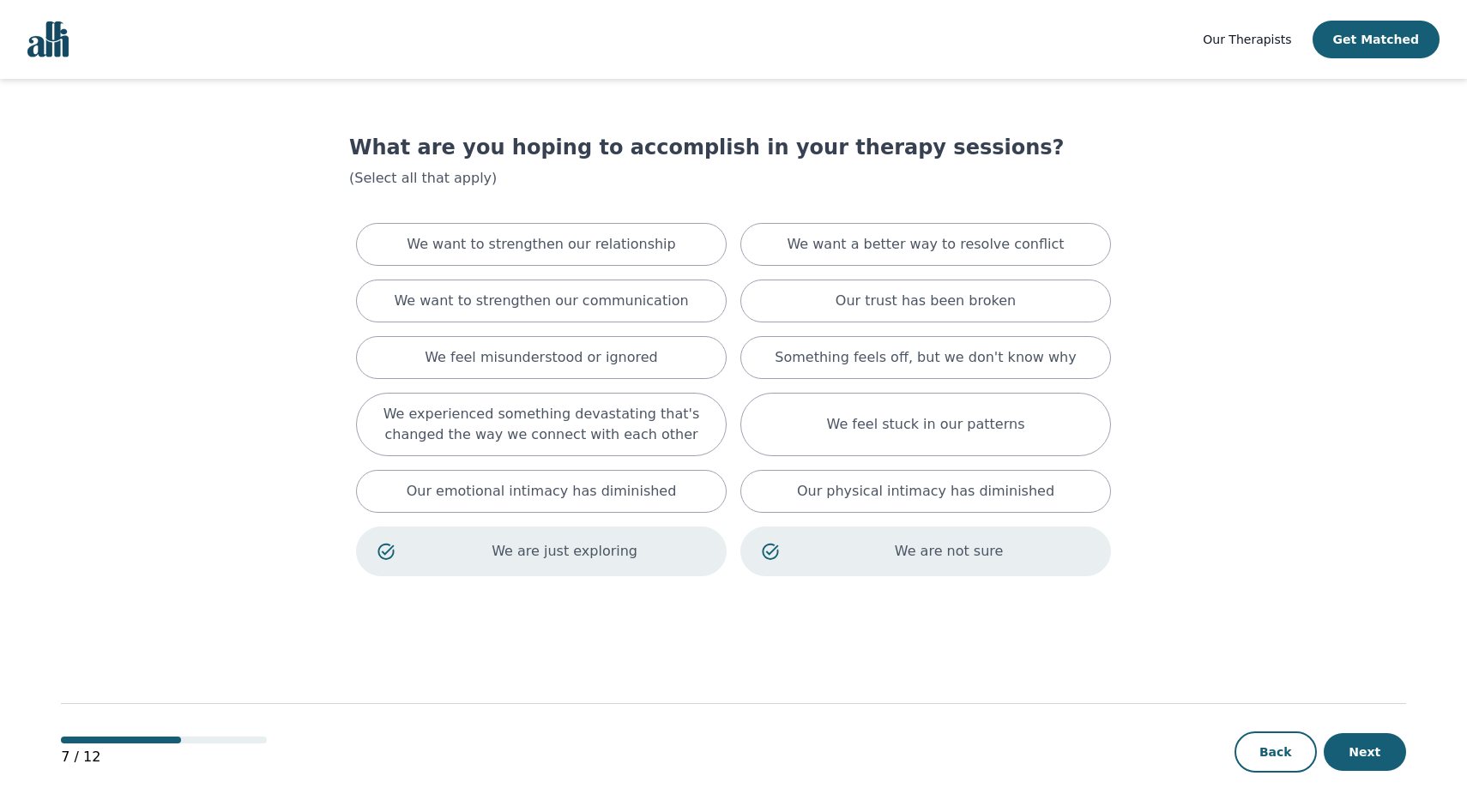
click at [1269, 762] on button "Back" at bounding box center [1276, 752] width 83 height 41
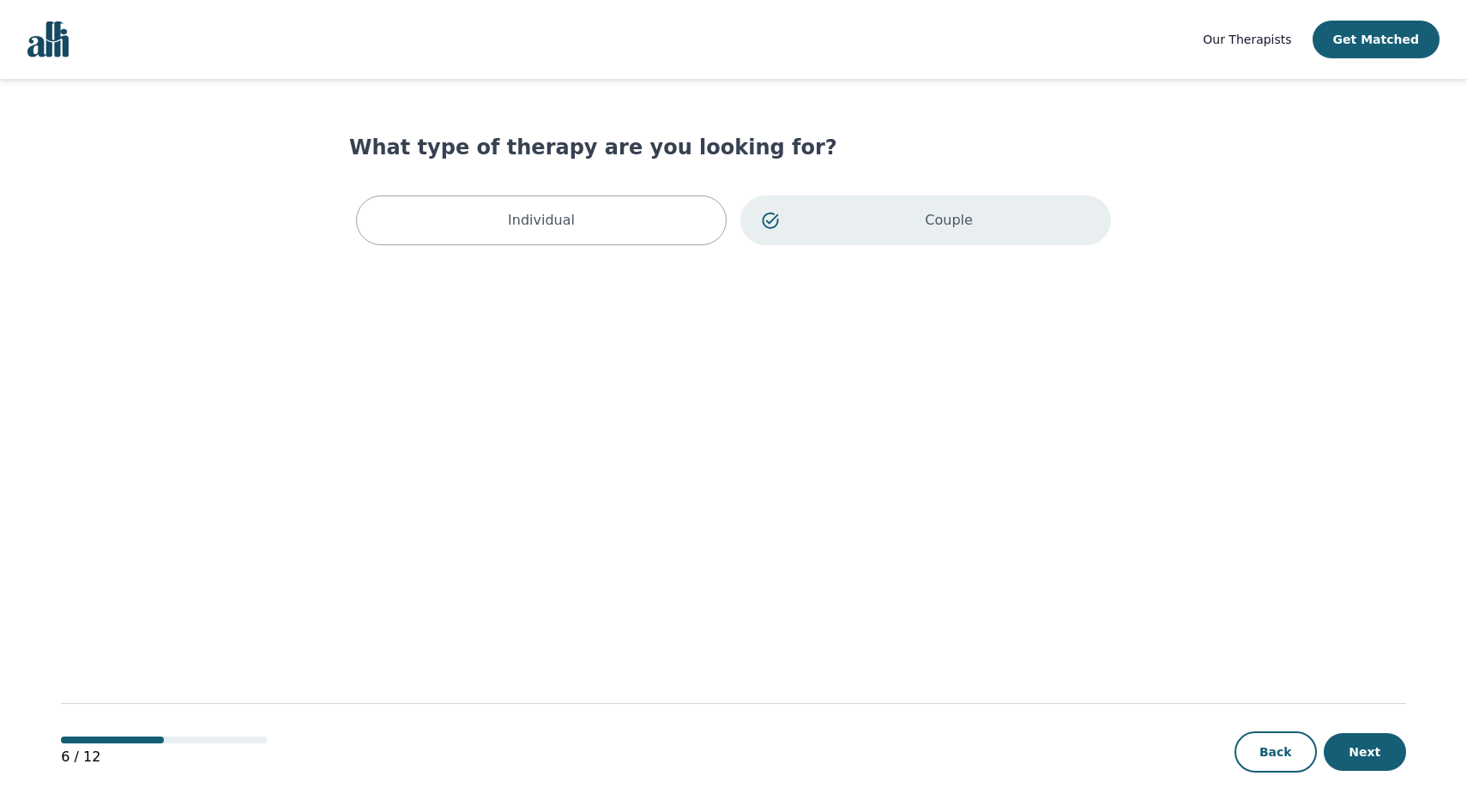
click at [1269, 762] on button "Back" at bounding box center [1276, 752] width 83 height 41
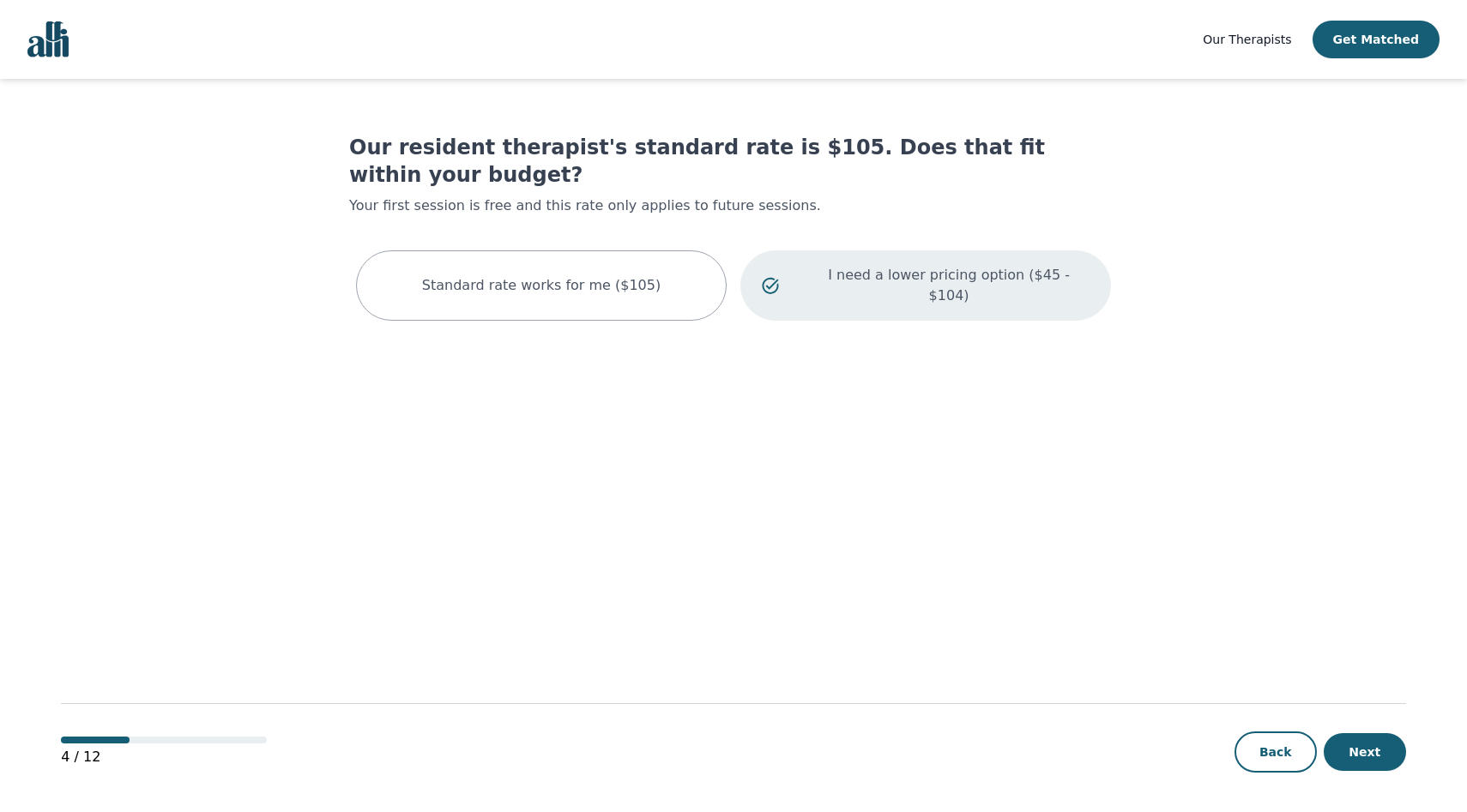
click at [1269, 762] on button "Back" at bounding box center [1276, 752] width 83 height 41
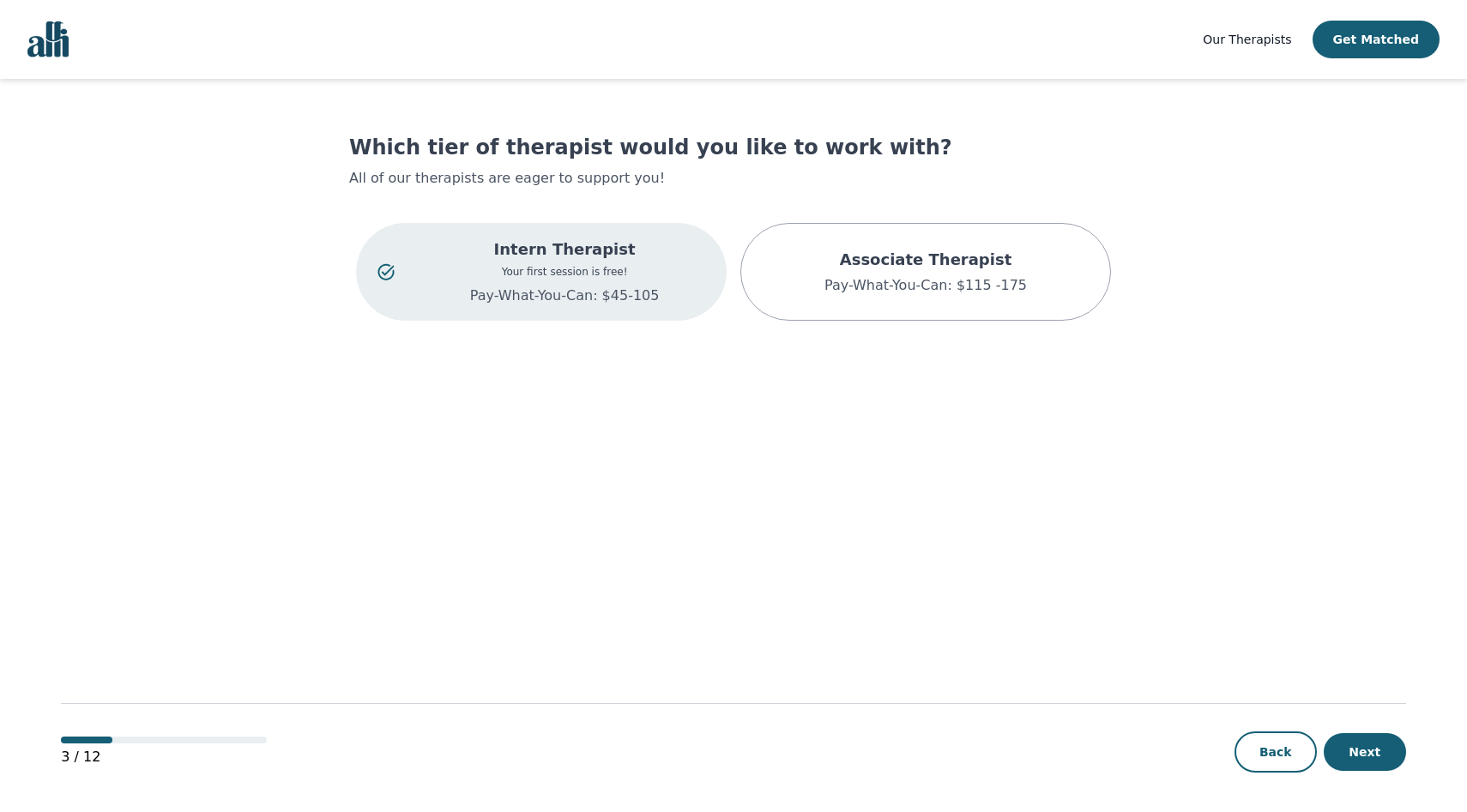
click at [1269, 762] on button "Back" at bounding box center [1276, 752] width 83 height 41
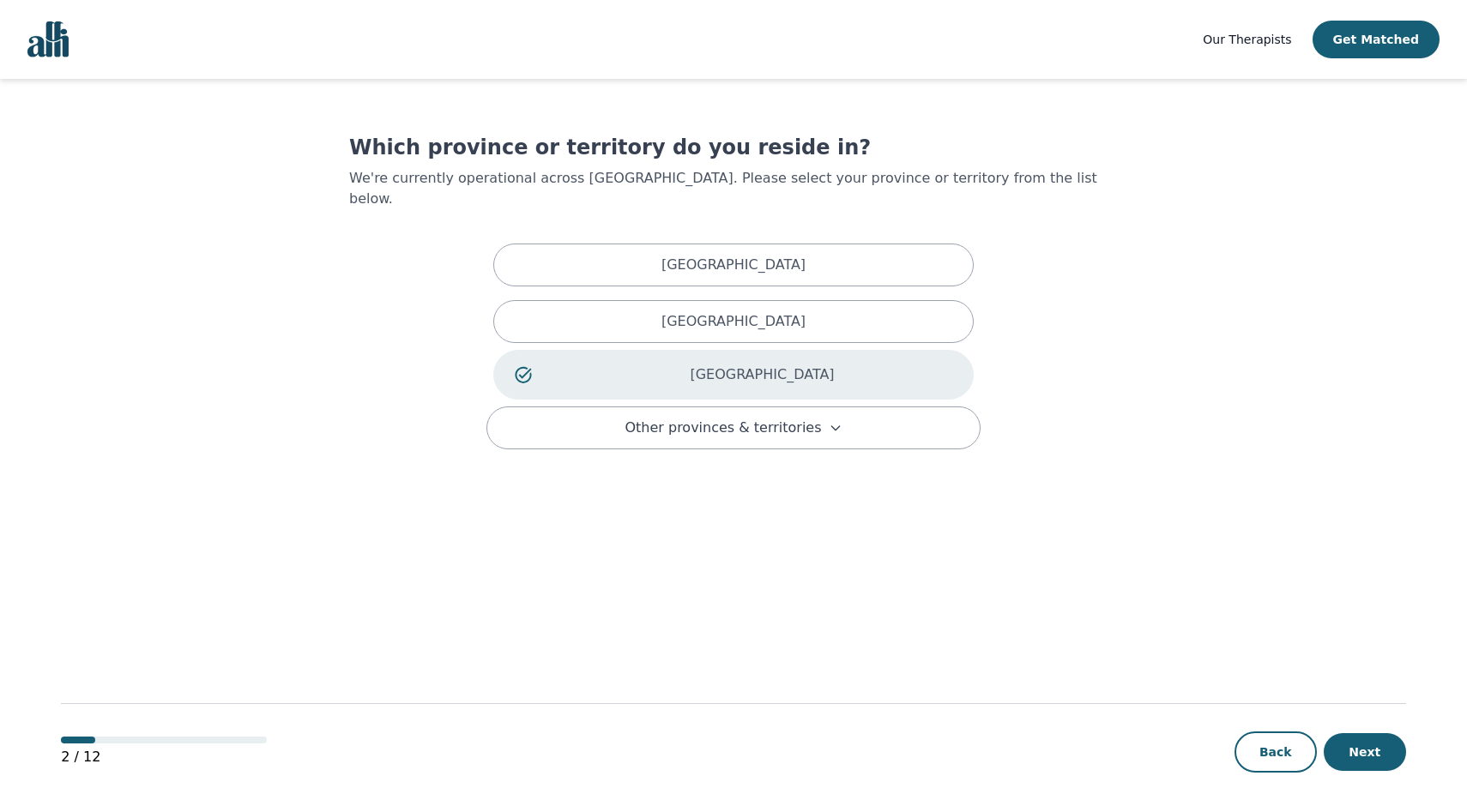
click at [1258, 37] on span "Our Therapists" at bounding box center [1247, 39] width 88 height 13
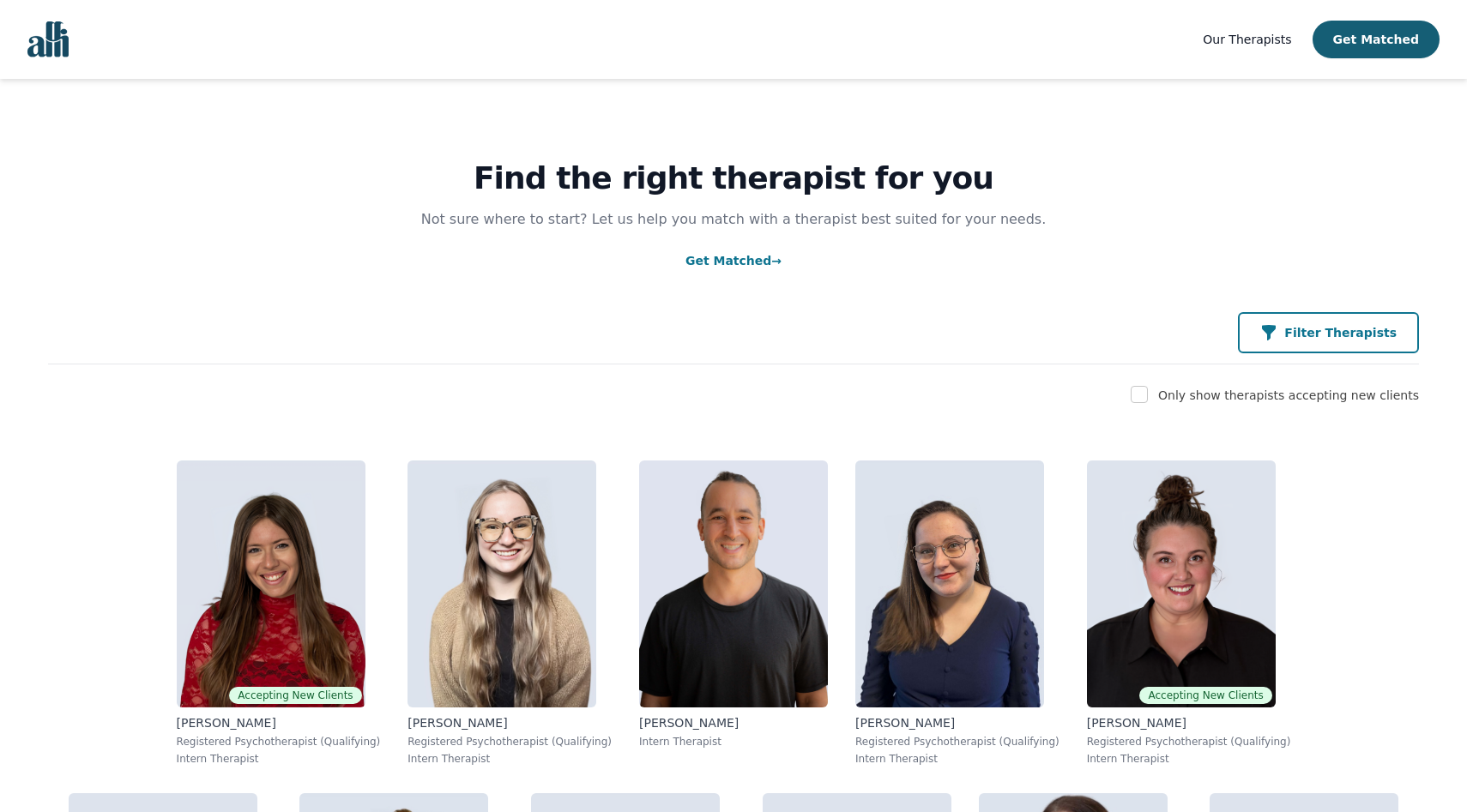
click at [1332, 339] on p "Filter Therapists" at bounding box center [1340, 333] width 112 height 17
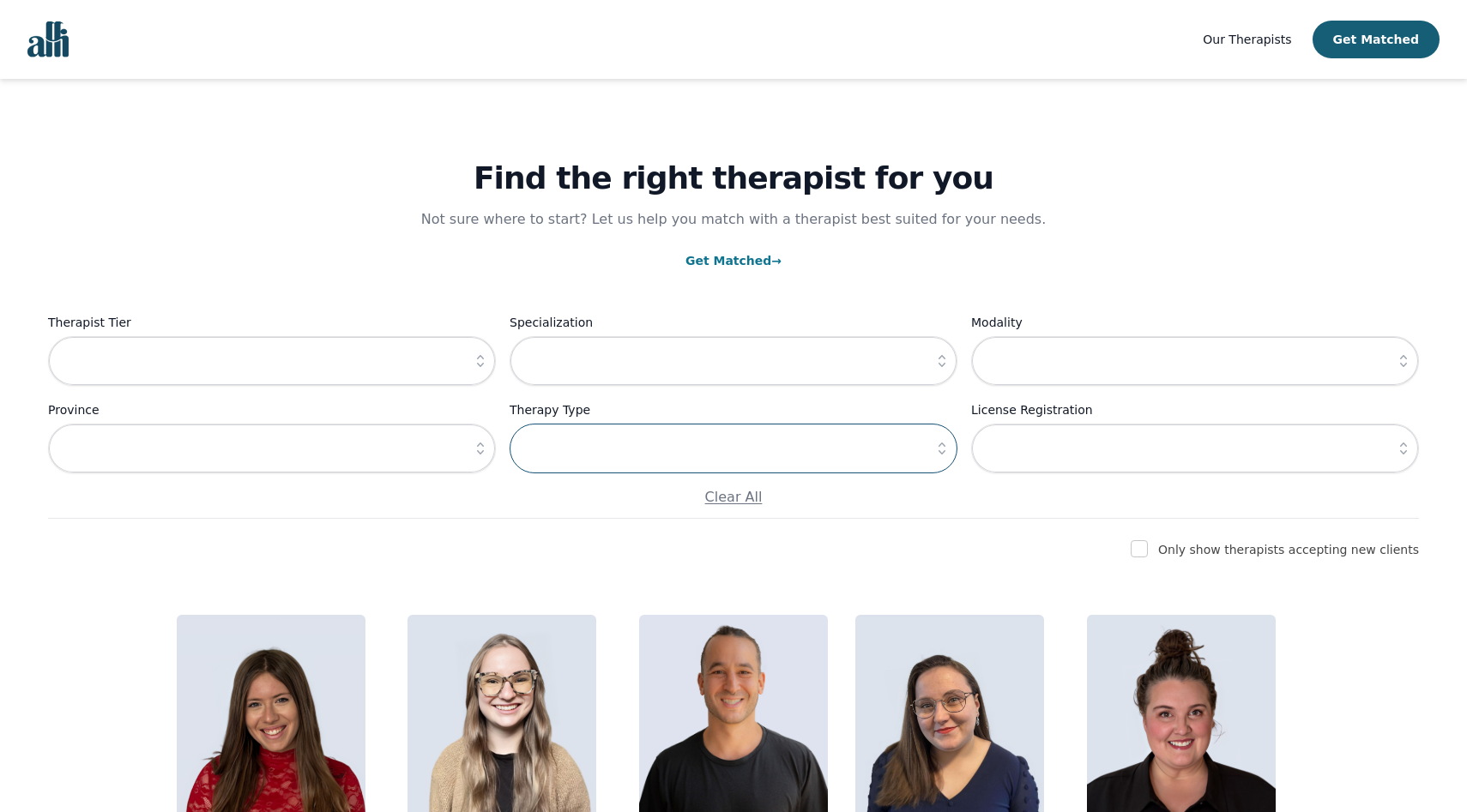
click at [660, 457] on input "text" at bounding box center [734, 448] width 447 height 50
click at [947, 451] on icon "button" at bounding box center [942, 448] width 17 height 17
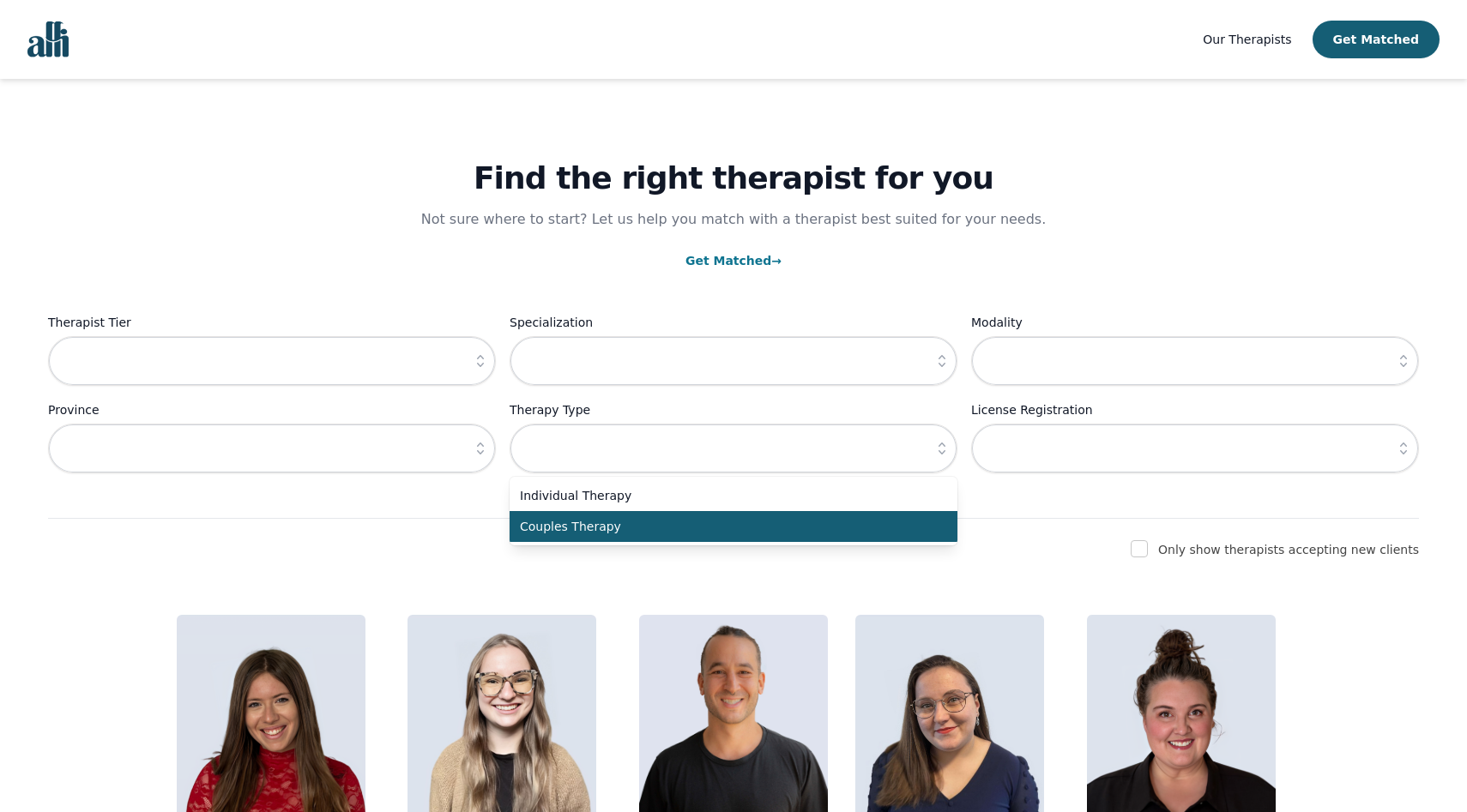
click at [876, 535] on span "Couples Therapy" at bounding box center [723, 527] width 407 height 17
type input "Couples Therapy"
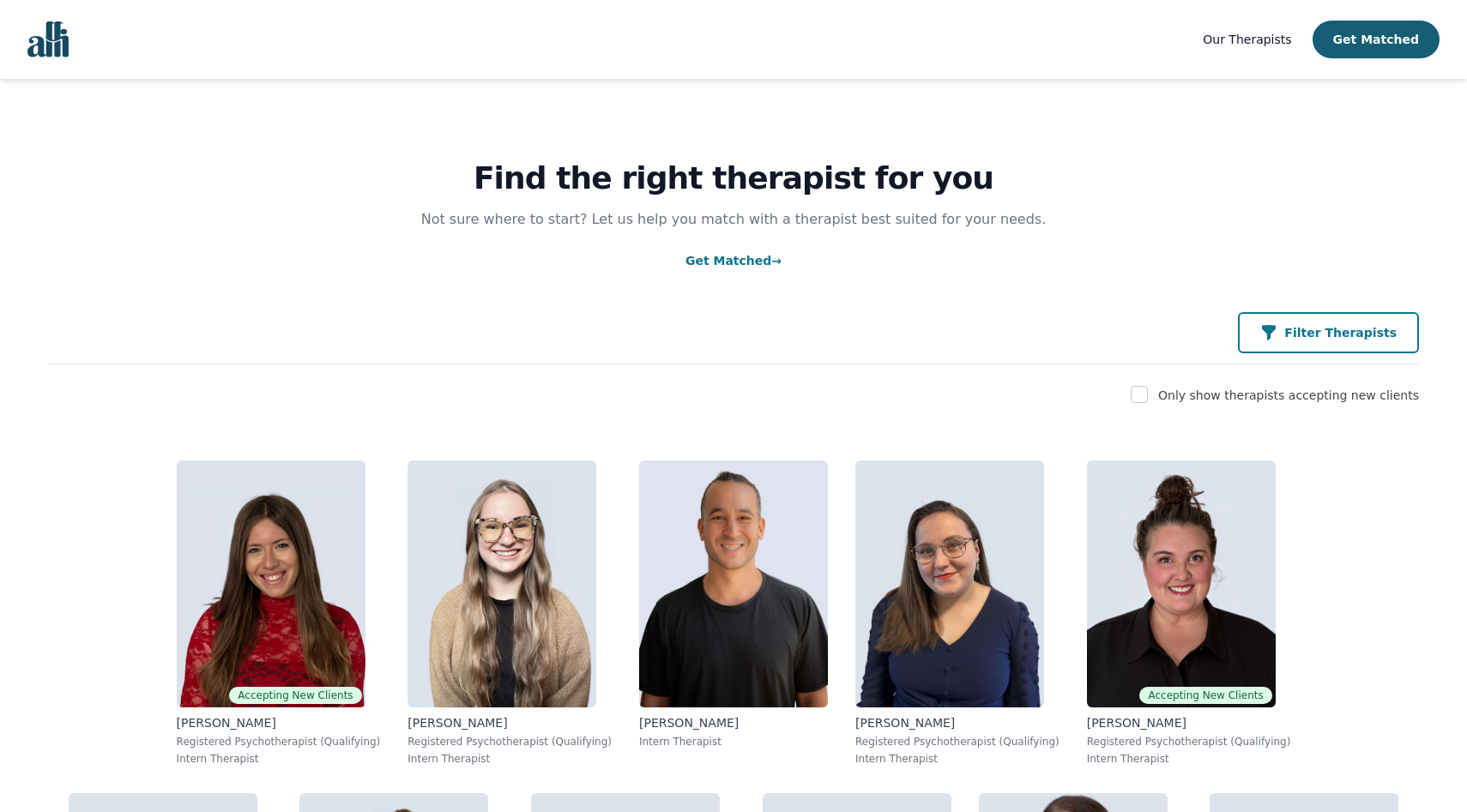
click at [1295, 344] on button "Filter Therapists" at bounding box center [1328, 332] width 181 height 41
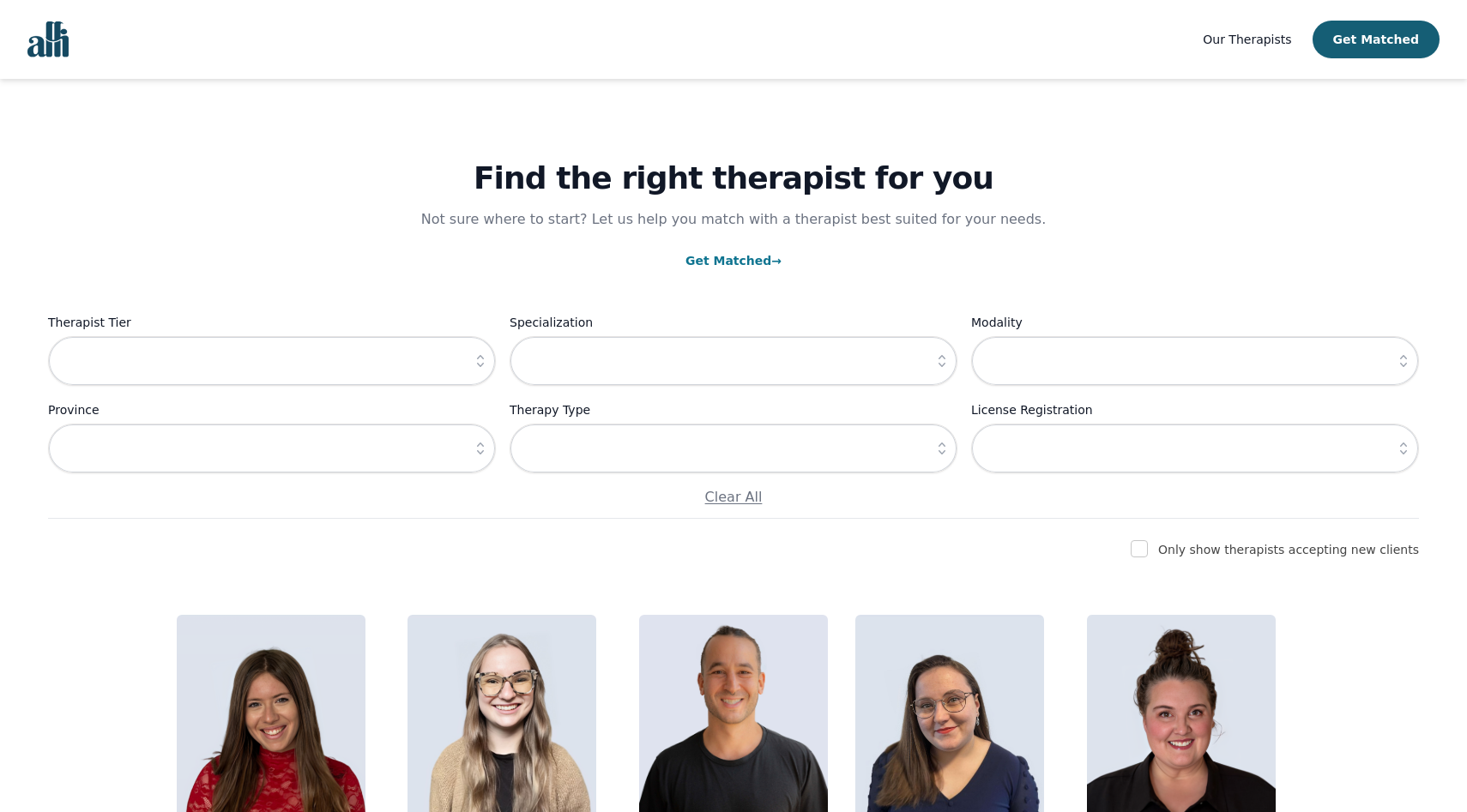
click at [944, 454] on icon "button" at bounding box center [942, 448] width 17 height 17
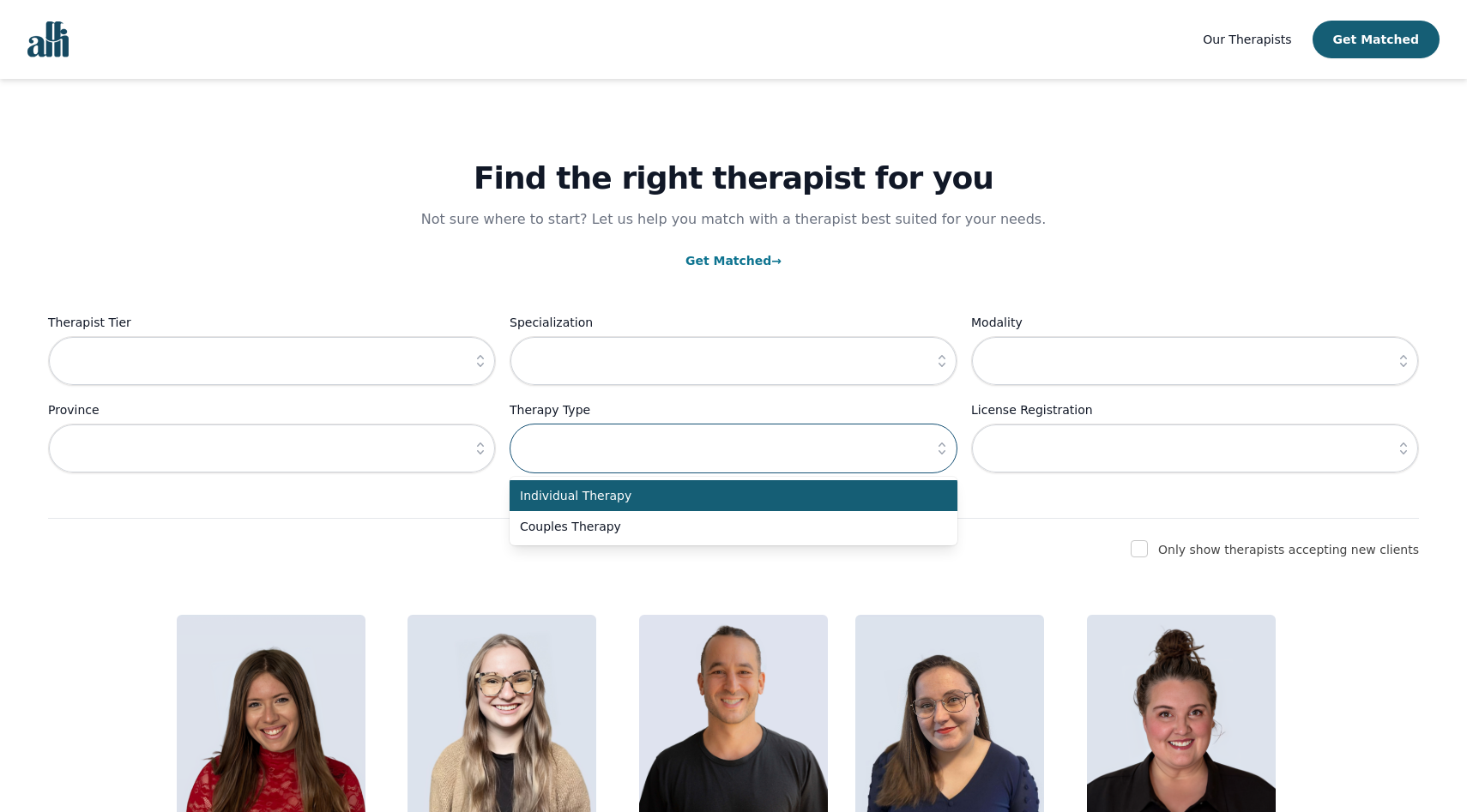
scroll to position [1, 0]
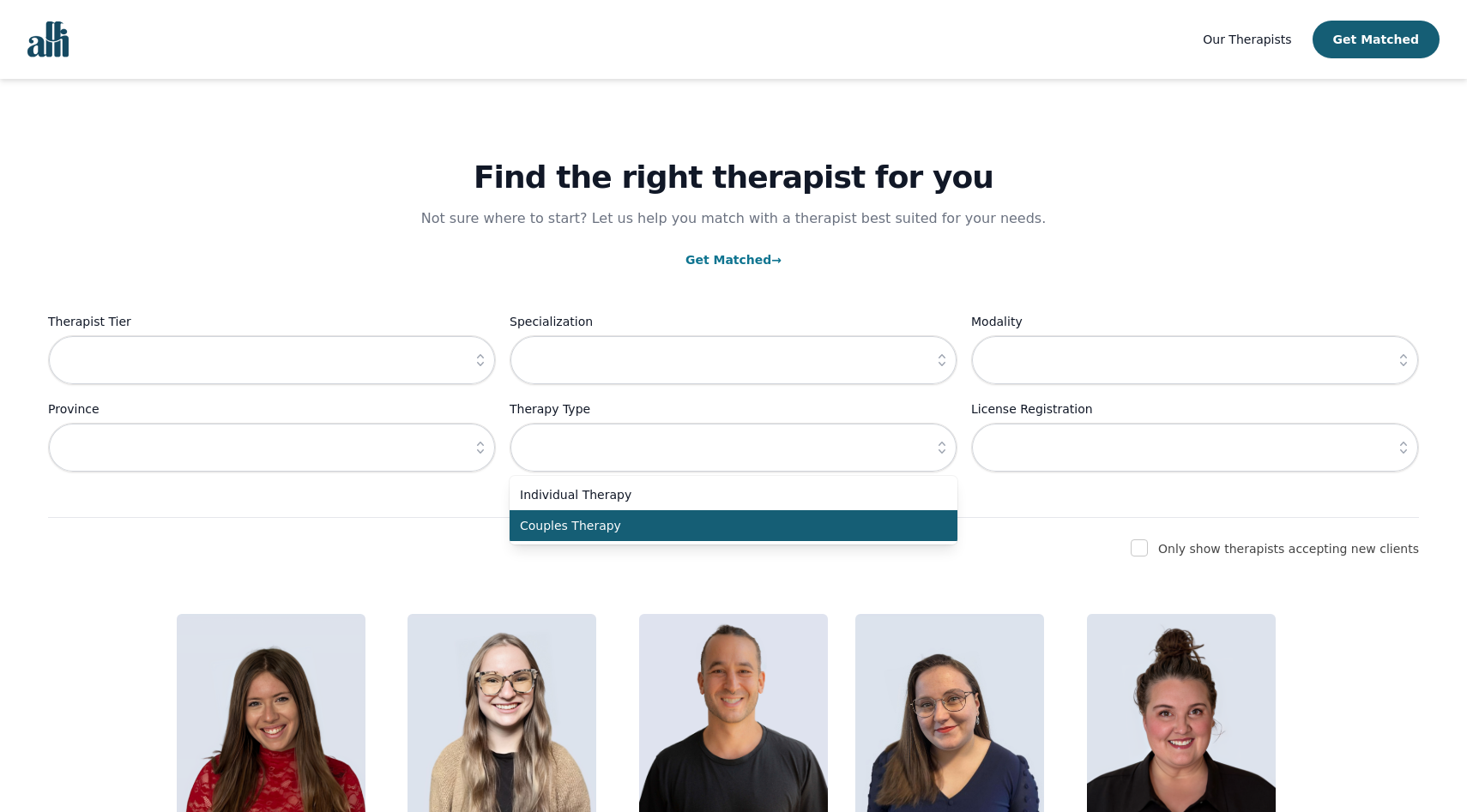
click at [838, 531] on span "Couples Therapy" at bounding box center [723, 526] width 407 height 17
type input "Couples Therapy"
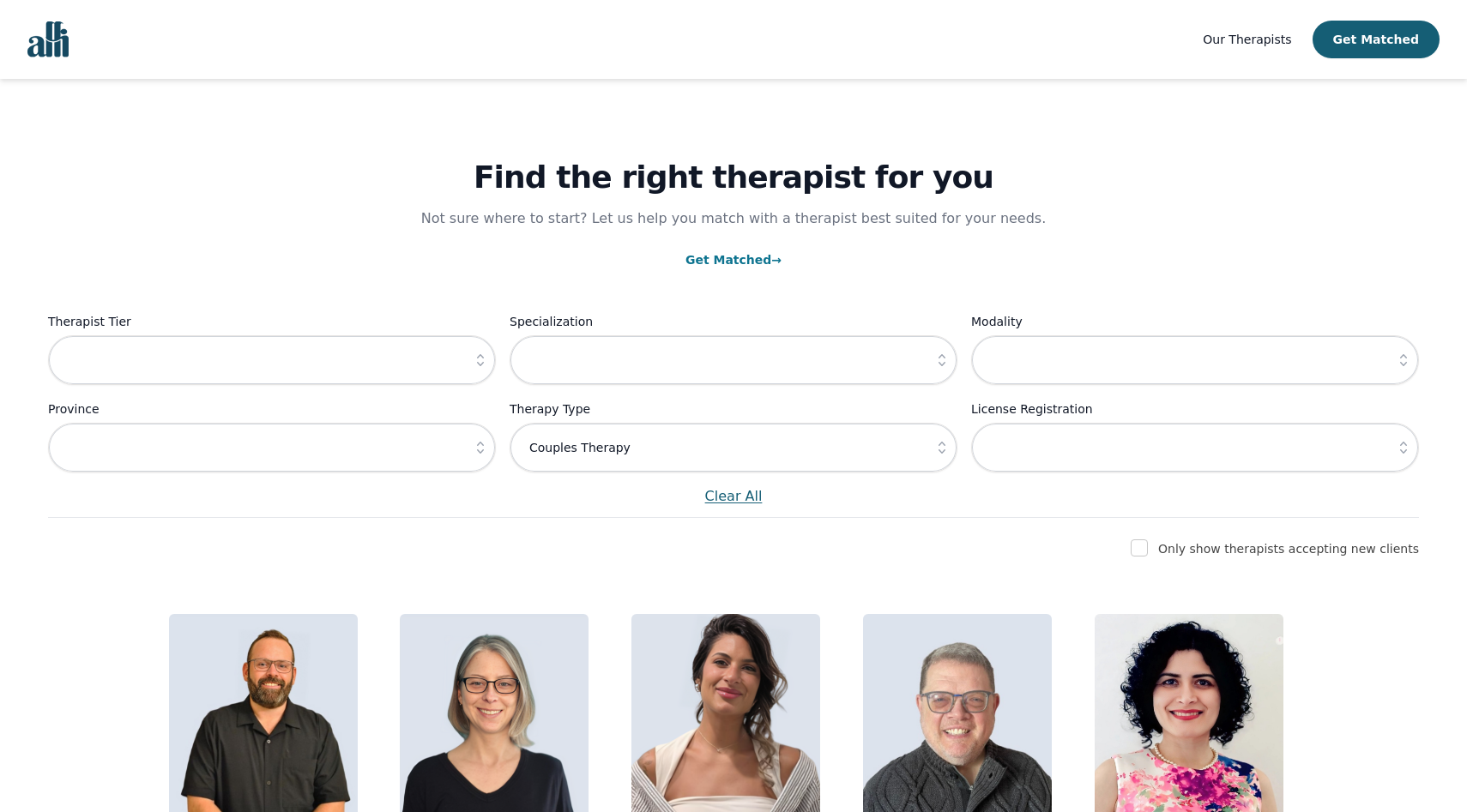
scroll to position [4, 0]
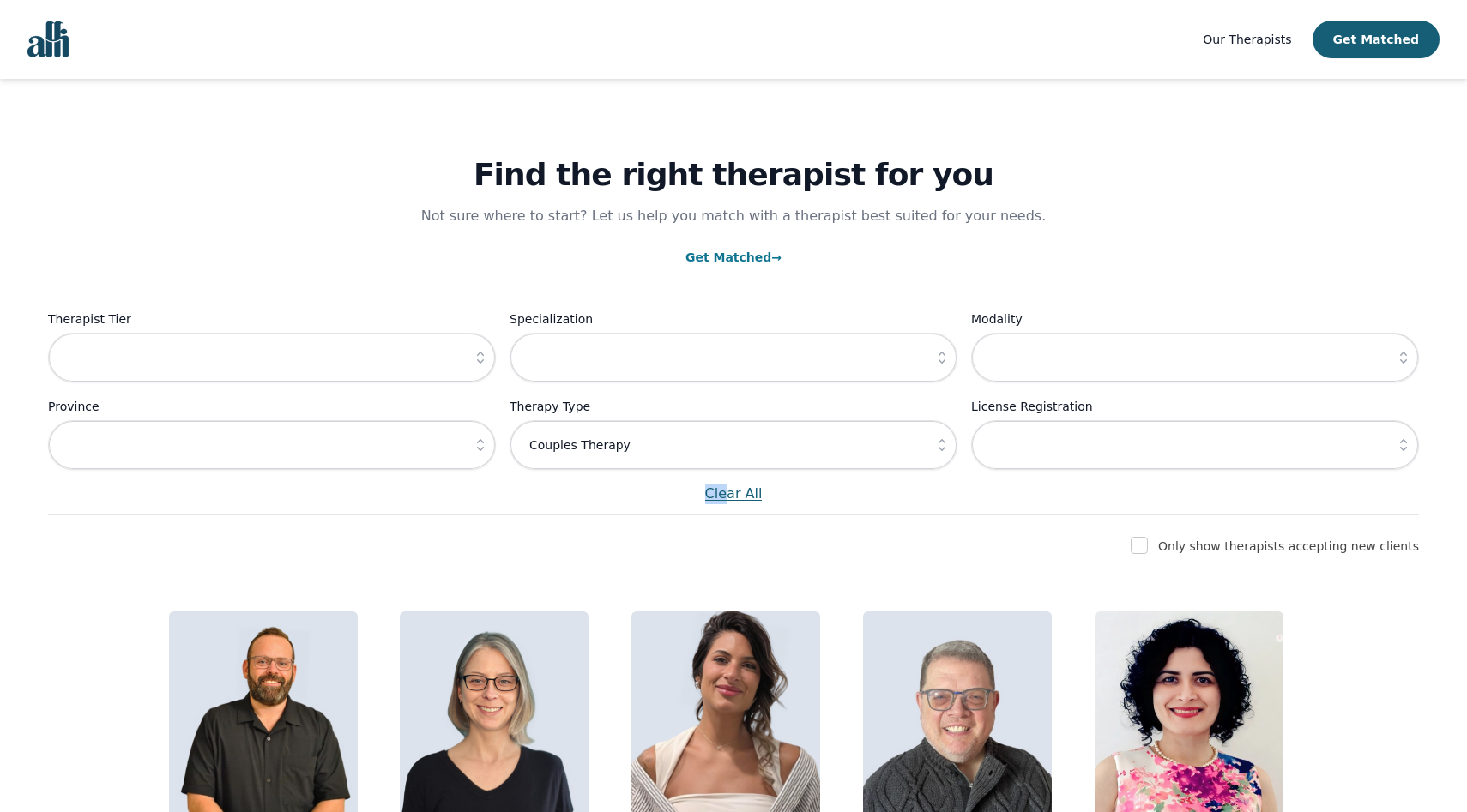
drag, startPoint x: 726, startPoint y: 495, endPoint x: 547, endPoint y: 498, distance: 179.0
click at [555, 498] on p "Clear All" at bounding box center [734, 493] width 1371 height 20
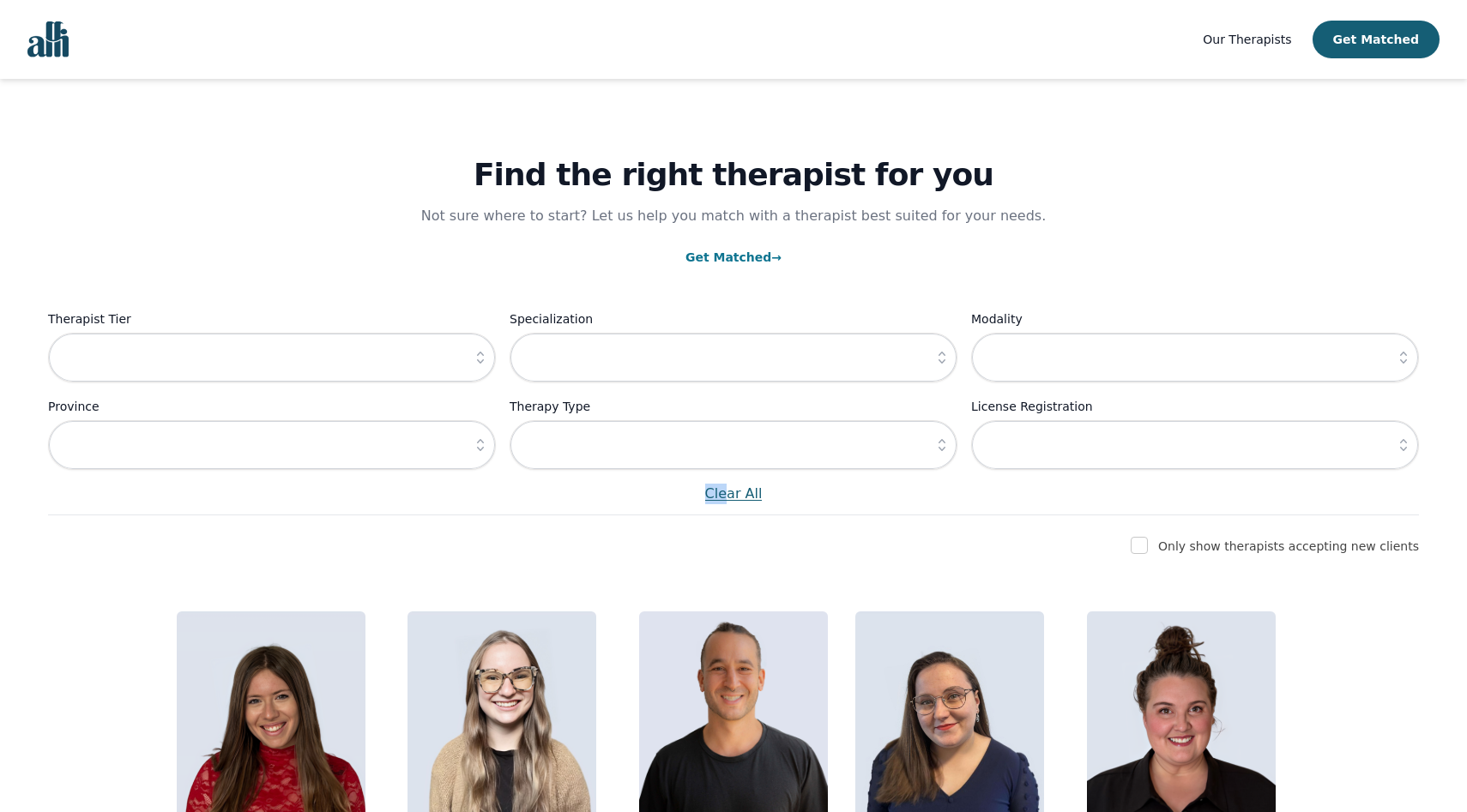
click at [547, 498] on p "Clear All" at bounding box center [734, 493] width 1371 height 20
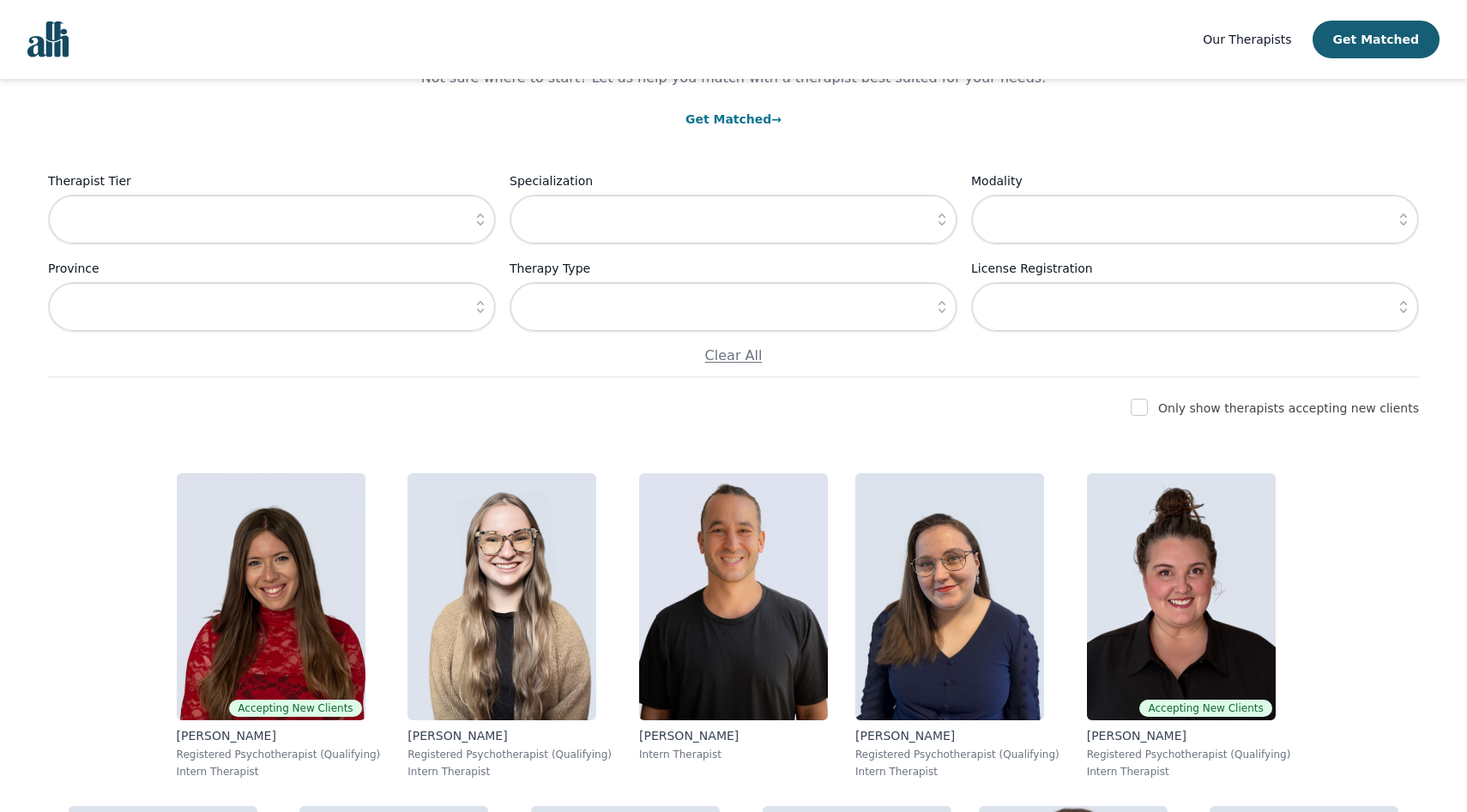
scroll to position [0, 0]
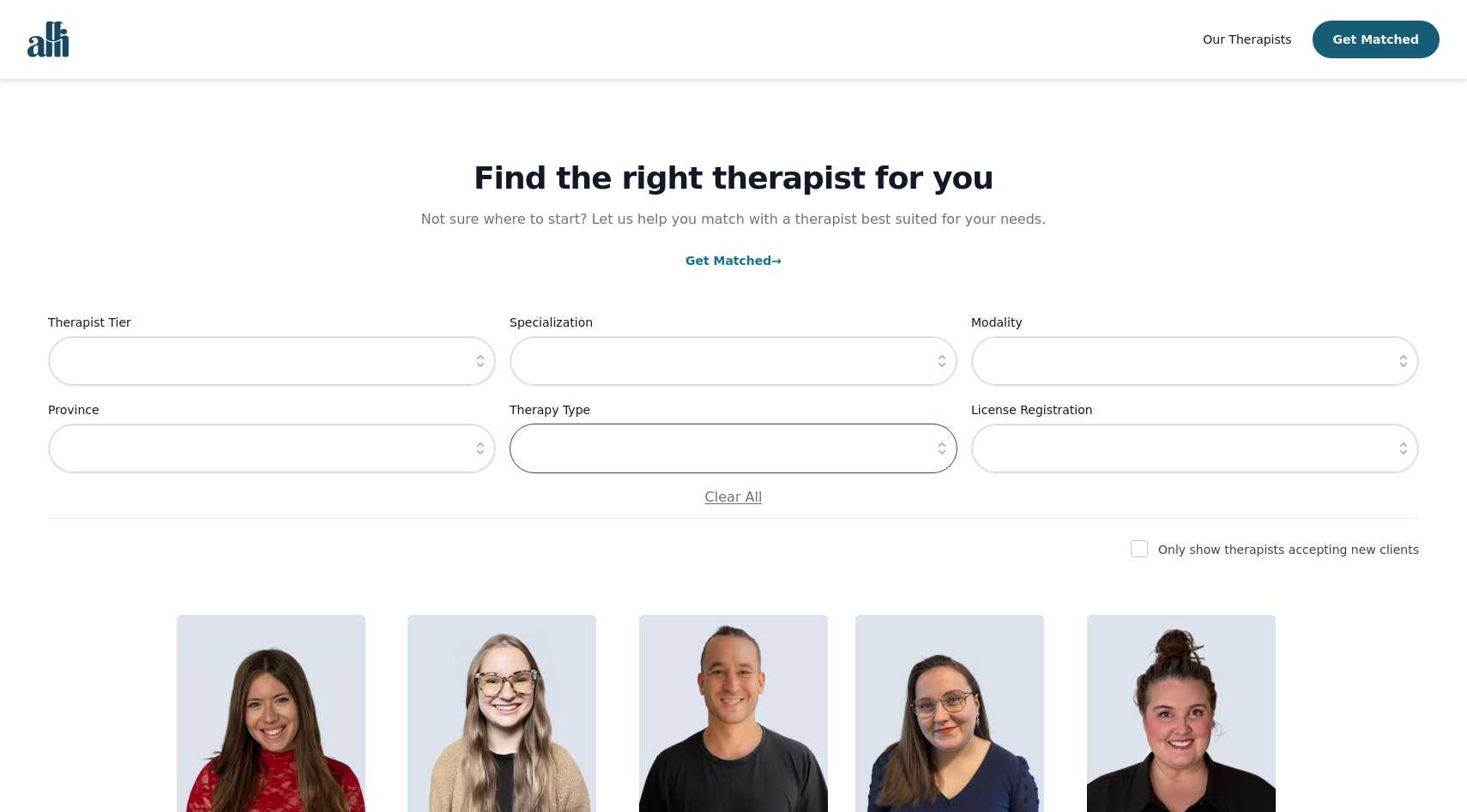
click at [802, 456] on input "text" at bounding box center [734, 448] width 447 height 50
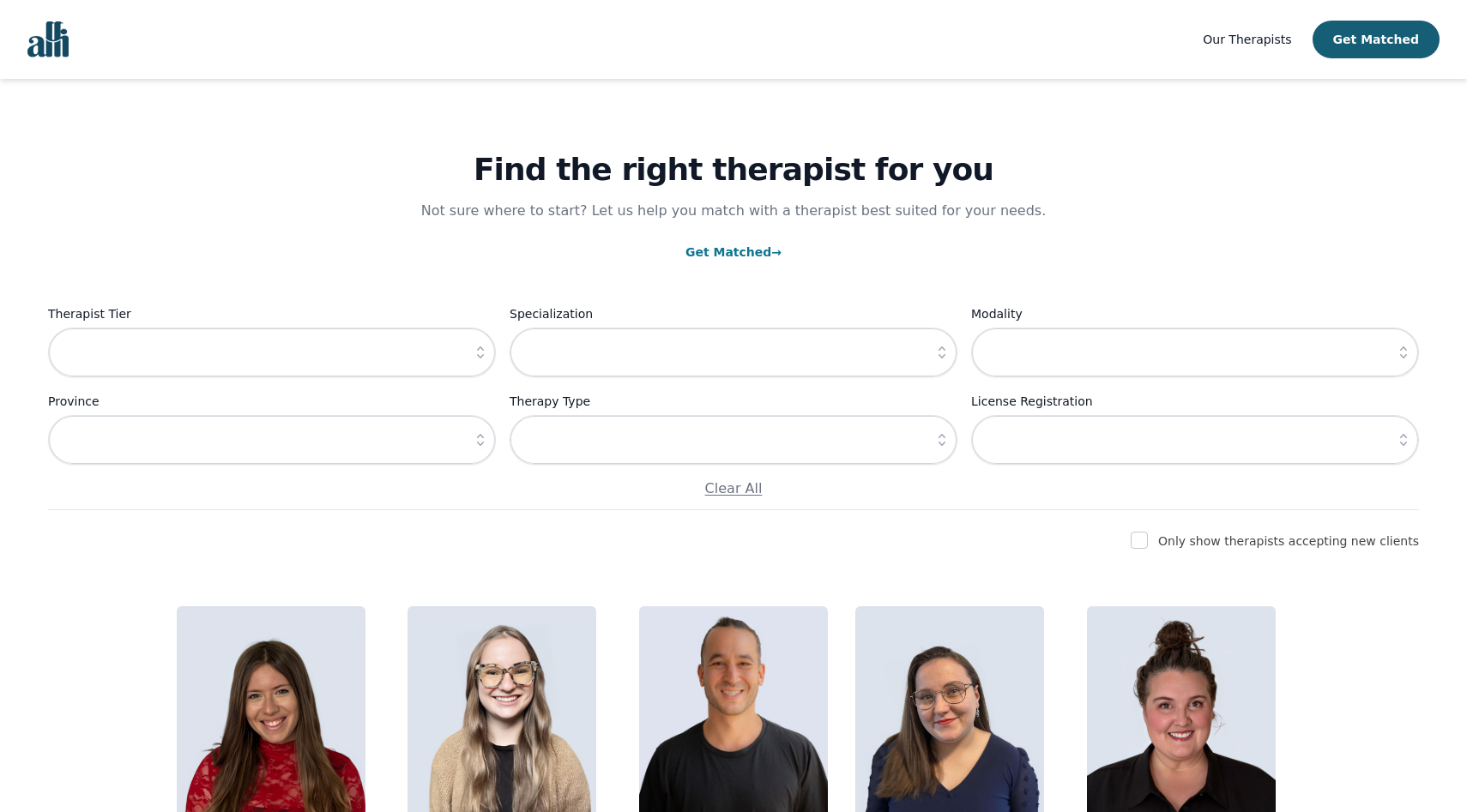
click at [938, 442] on icon "button" at bounding box center [942, 440] width 17 height 17
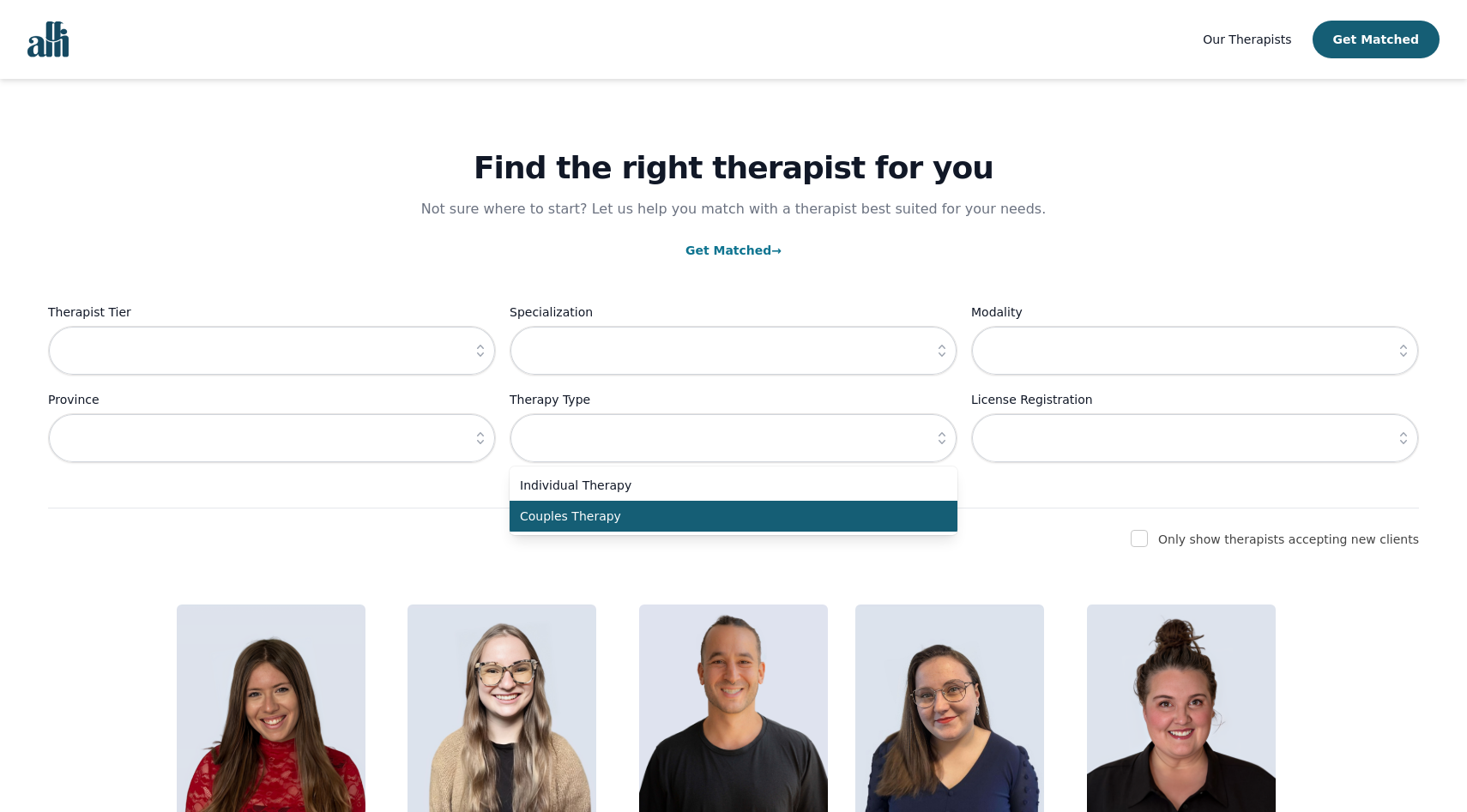
click at [678, 514] on span "Couples Therapy" at bounding box center [723, 516] width 407 height 17
type input "Couples Therapy"
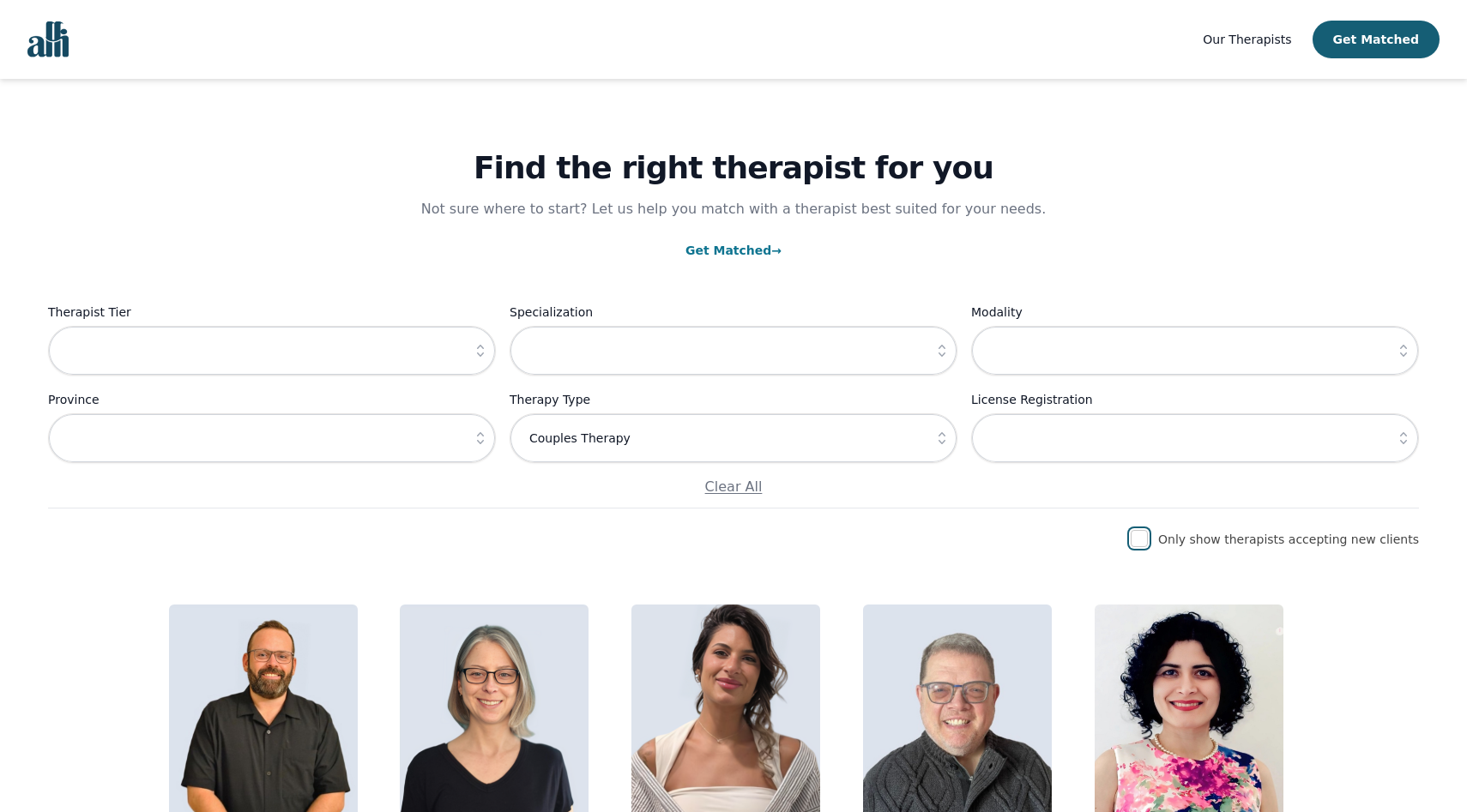
click at [1148, 540] on input "checkbox" at bounding box center [1140, 538] width 17 height 17
checkbox input "true"
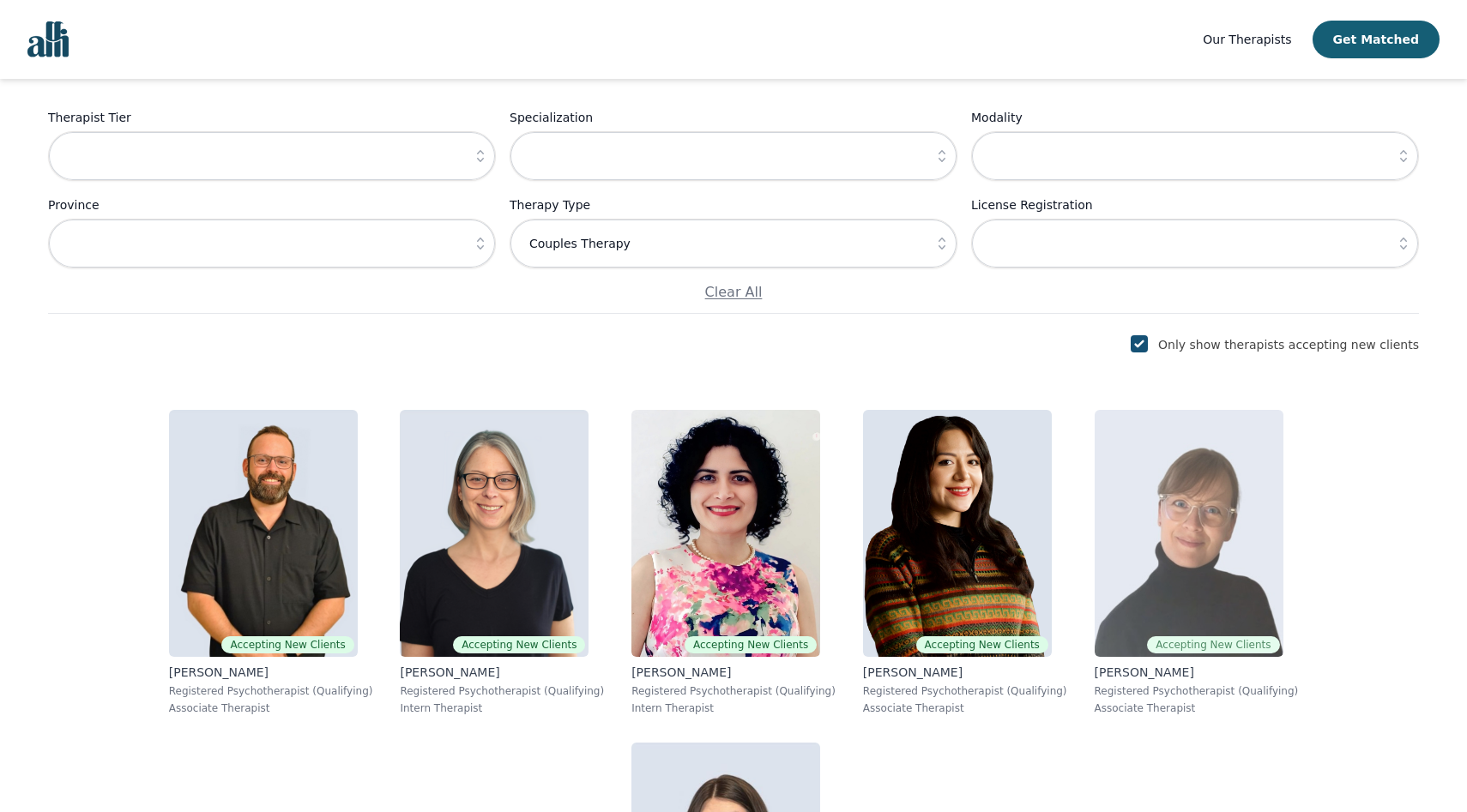
scroll to position [0, 0]
